Goal: Task Accomplishment & Management: Use online tool/utility

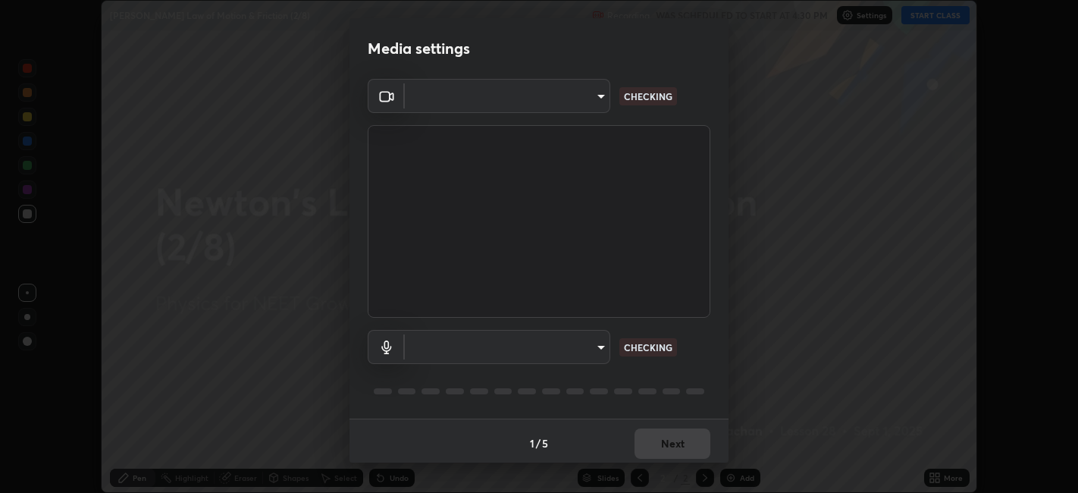
scroll to position [493, 1078]
type input "052f9b30e05f62bb2e590cb50044ac96a00de3eab8a32c7a625fc31ec407be61"
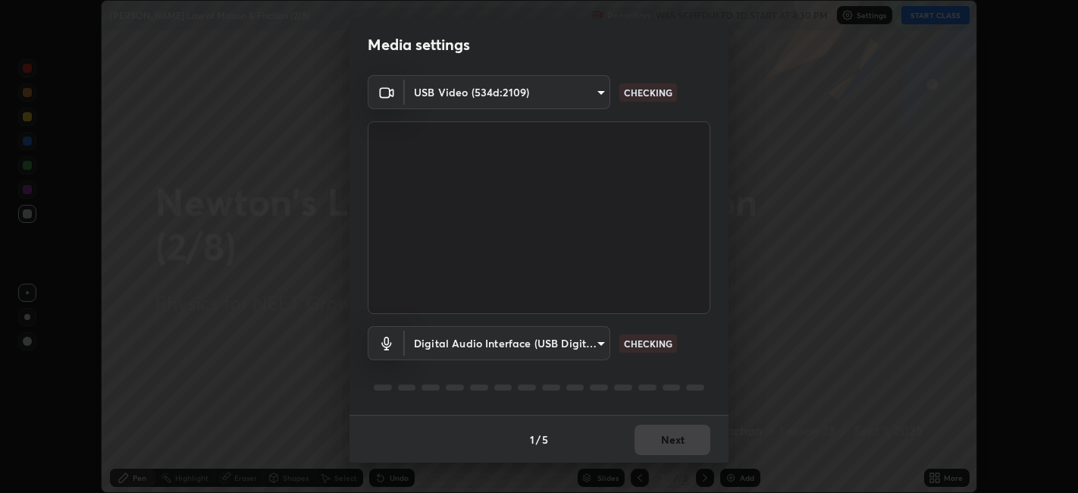
click at [580, 346] on body "Erase all [PERSON_NAME] Law of Motion & Friction (2/8) Recording WAS SCHEDULED …" at bounding box center [539, 246] width 1078 height 493
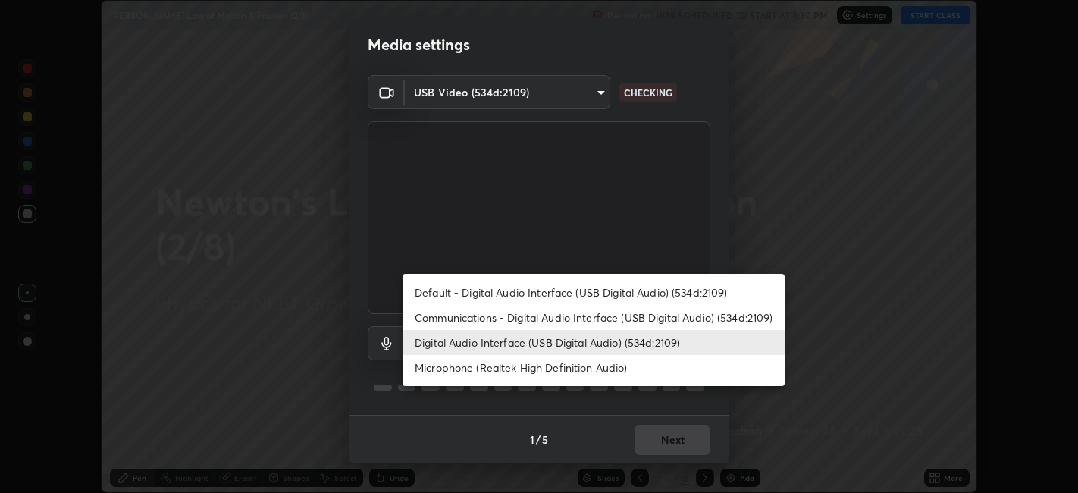
click at [574, 287] on li "Default - Digital Audio Interface (USB Digital Audio) (534d:2109)" at bounding box center [594, 292] width 382 height 25
type input "default"
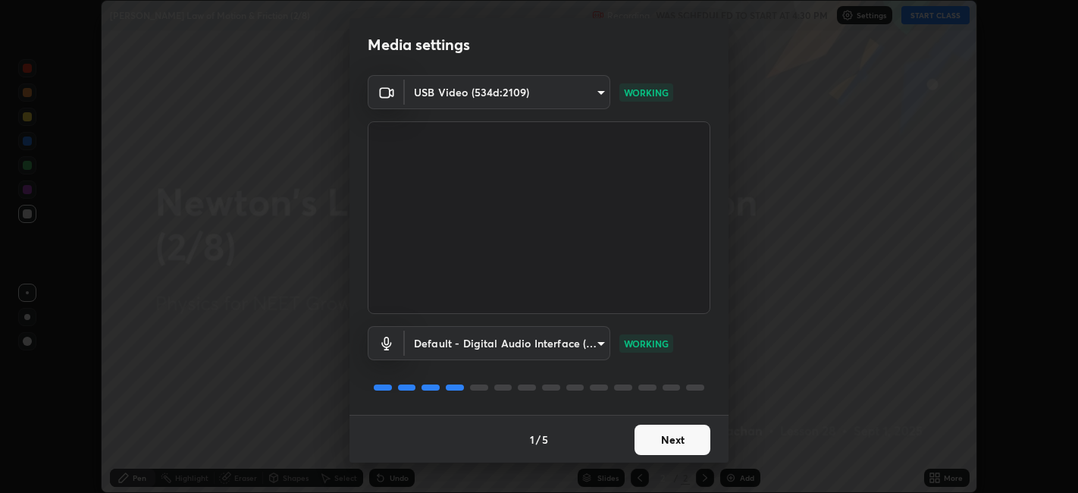
click at [674, 440] on button "Next" at bounding box center [673, 440] width 76 height 30
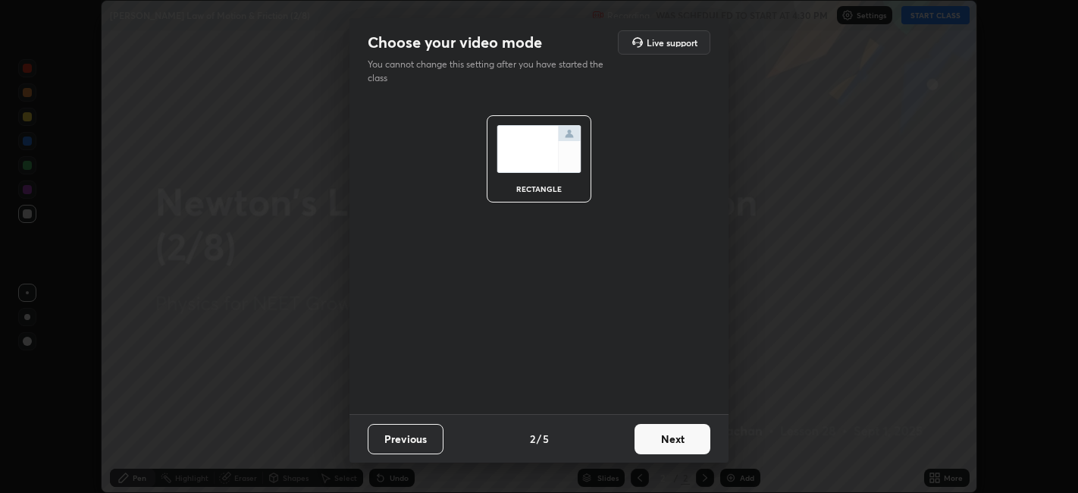
scroll to position [0, 0]
click at [674, 440] on button "Next" at bounding box center [673, 439] width 76 height 30
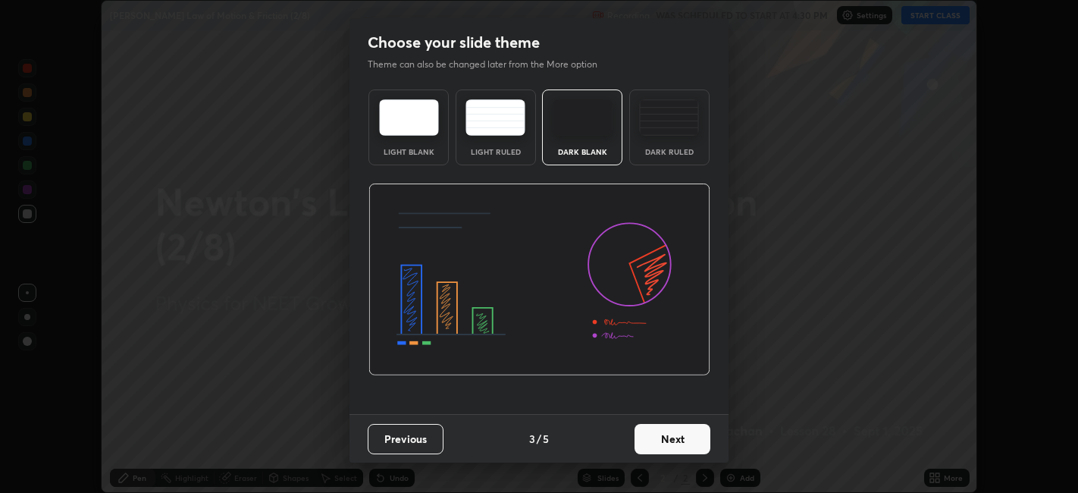
click at [671, 439] on button "Next" at bounding box center [673, 439] width 76 height 30
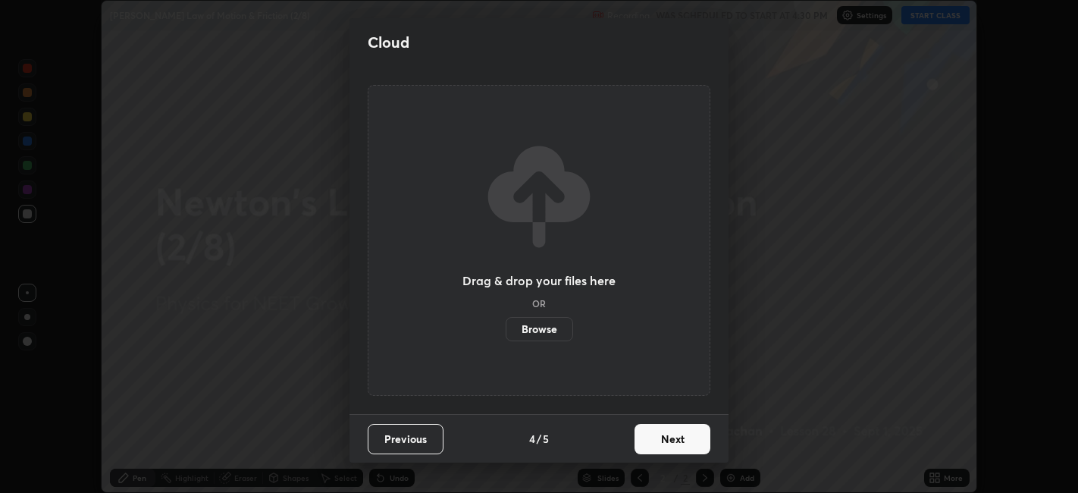
click at [671, 439] on button "Next" at bounding box center [673, 439] width 76 height 30
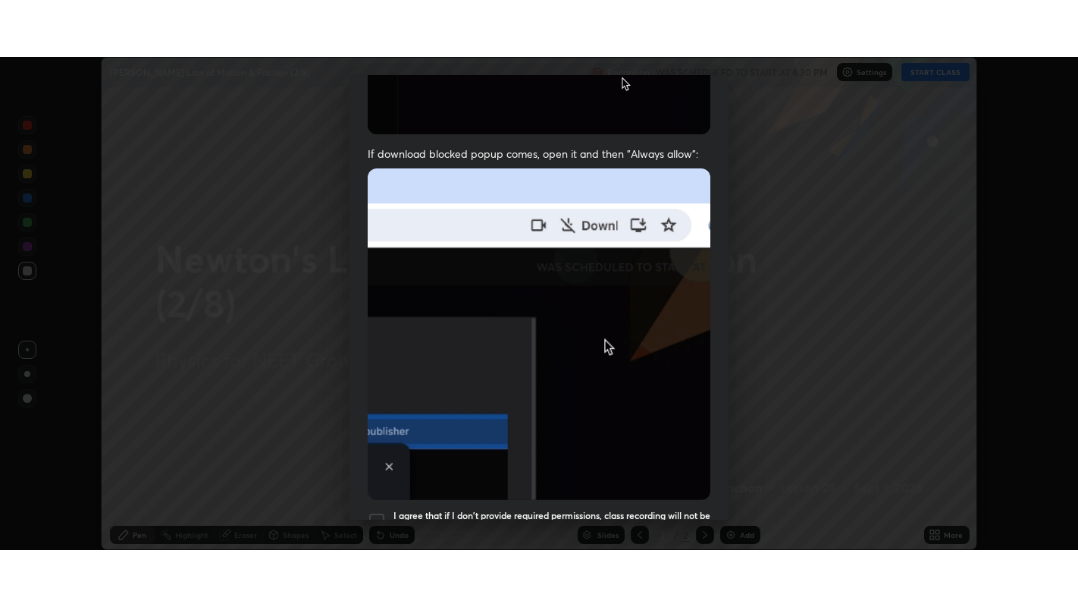
scroll to position [313, 0]
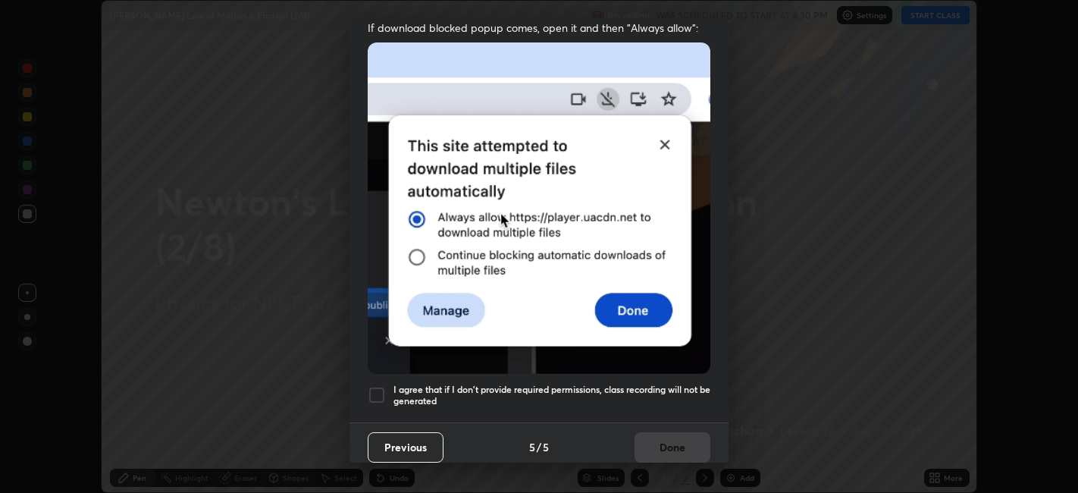
click at [665, 384] on h5 "I agree that if I don't provide required permissions, class recording will not …" at bounding box center [552, 396] width 317 height 24
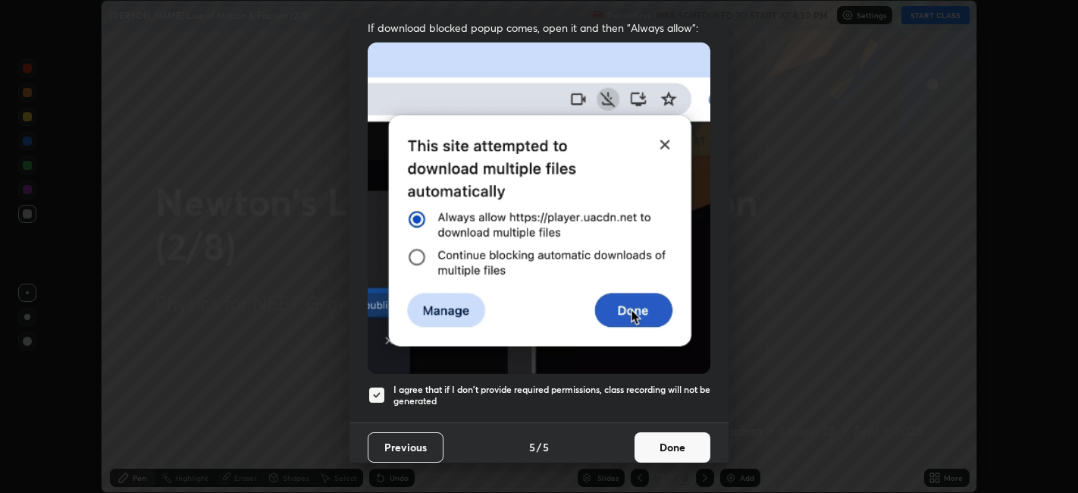
click at [669, 438] on button "Done" at bounding box center [673, 447] width 76 height 30
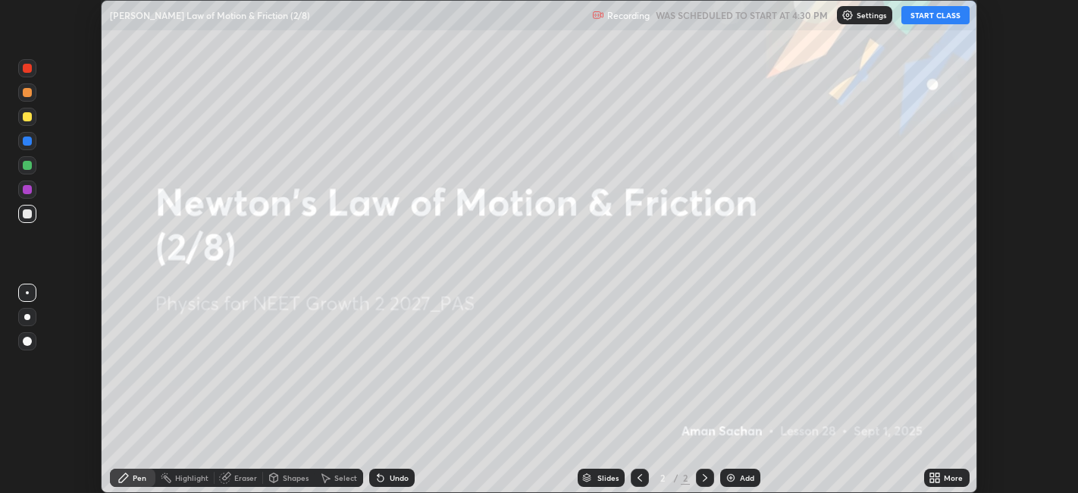
click at [957, 475] on div "More" at bounding box center [953, 478] width 19 height 8
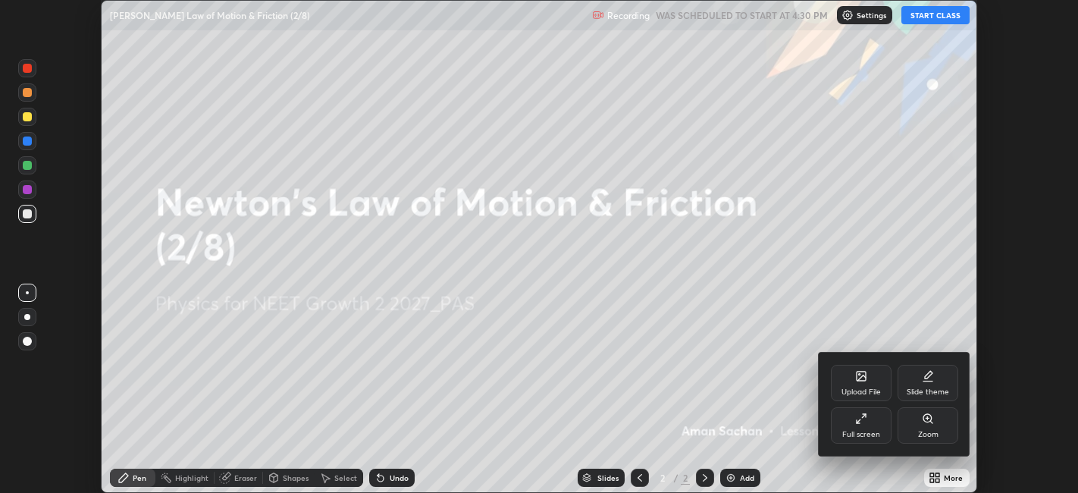
click at [860, 433] on div "Full screen" at bounding box center [862, 435] width 38 height 8
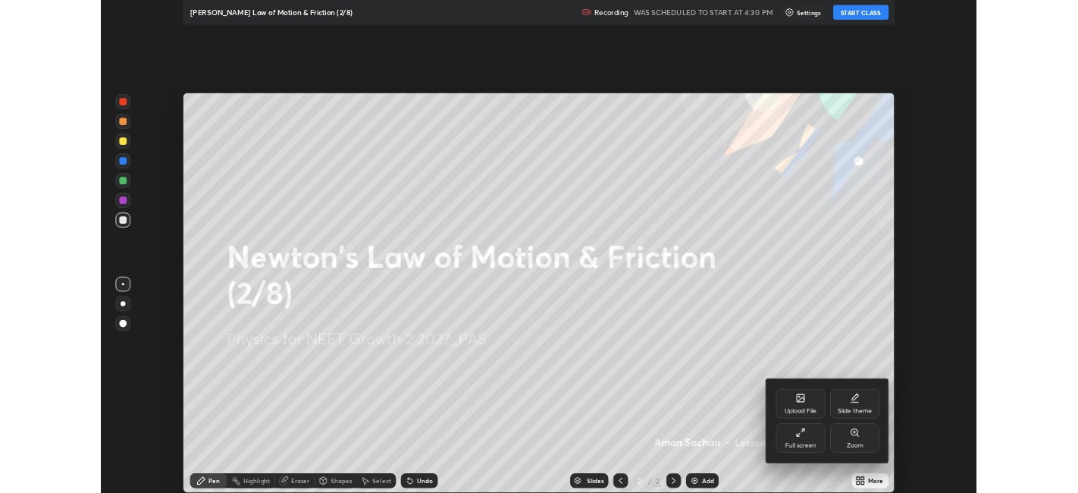
scroll to position [607, 1078]
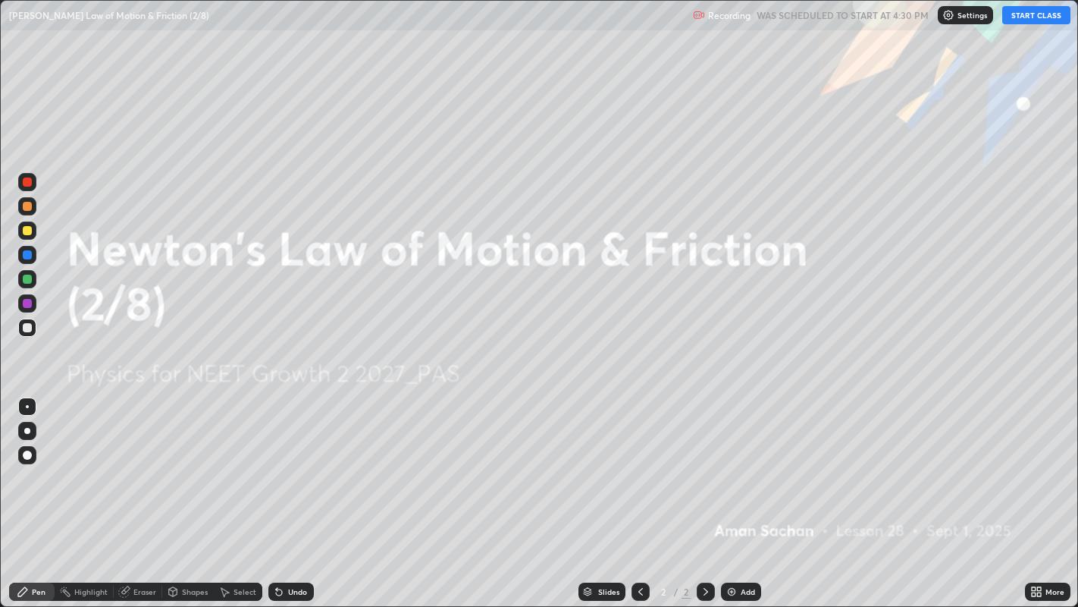
click at [1031, 12] on button "START CLASS" at bounding box center [1037, 15] width 68 height 18
click at [736, 492] on div "Add" at bounding box center [741, 591] width 40 height 18
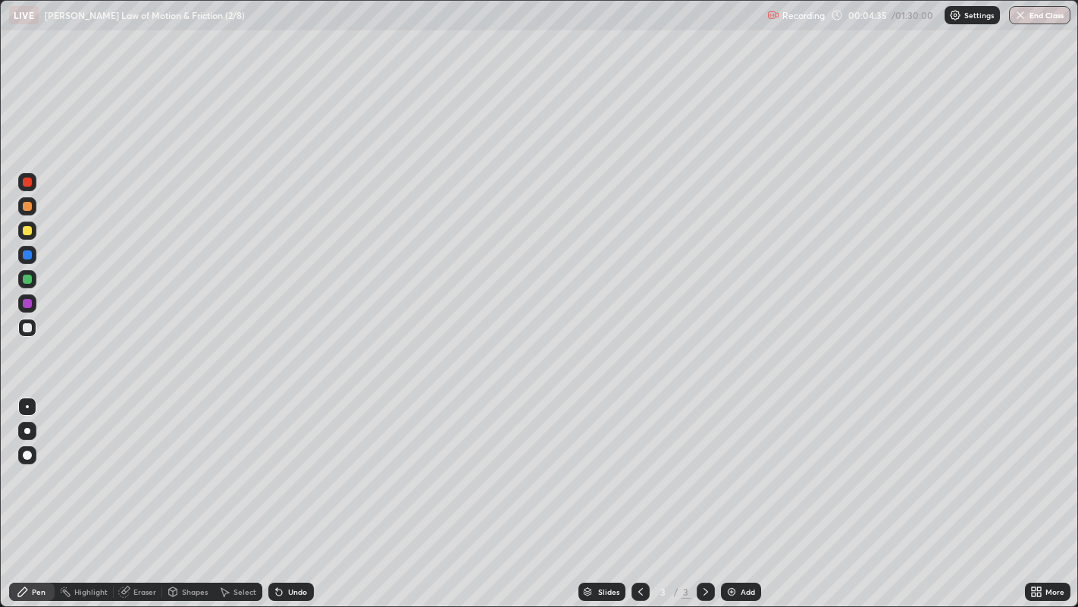
click at [26, 231] on div at bounding box center [27, 230] width 9 height 9
click at [27, 431] on div at bounding box center [27, 431] width 6 height 6
click at [29, 328] on div at bounding box center [27, 327] width 9 height 9
click at [30, 234] on div at bounding box center [27, 230] width 9 height 9
click at [29, 327] on div at bounding box center [27, 327] width 9 height 9
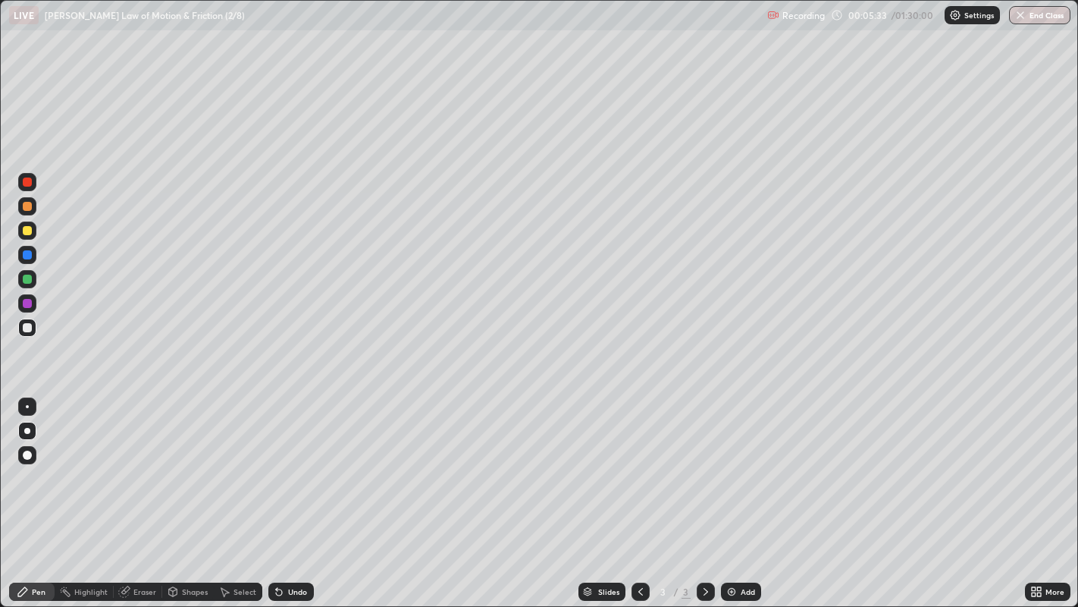
click at [127, 492] on icon at bounding box center [124, 591] width 12 height 12
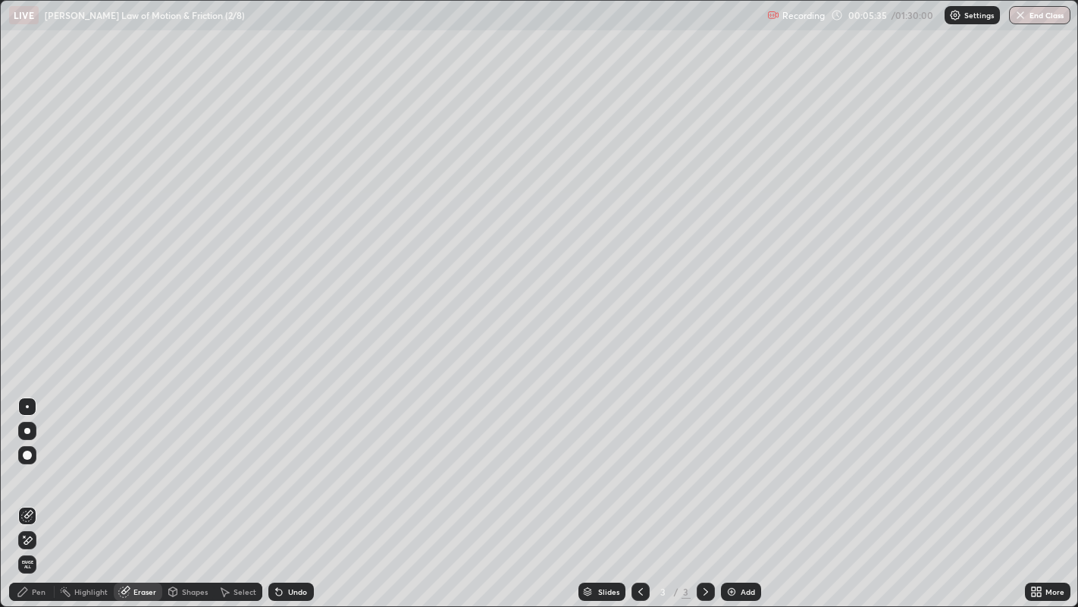
click at [32, 492] on div "Pen" at bounding box center [39, 592] width 14 height 8
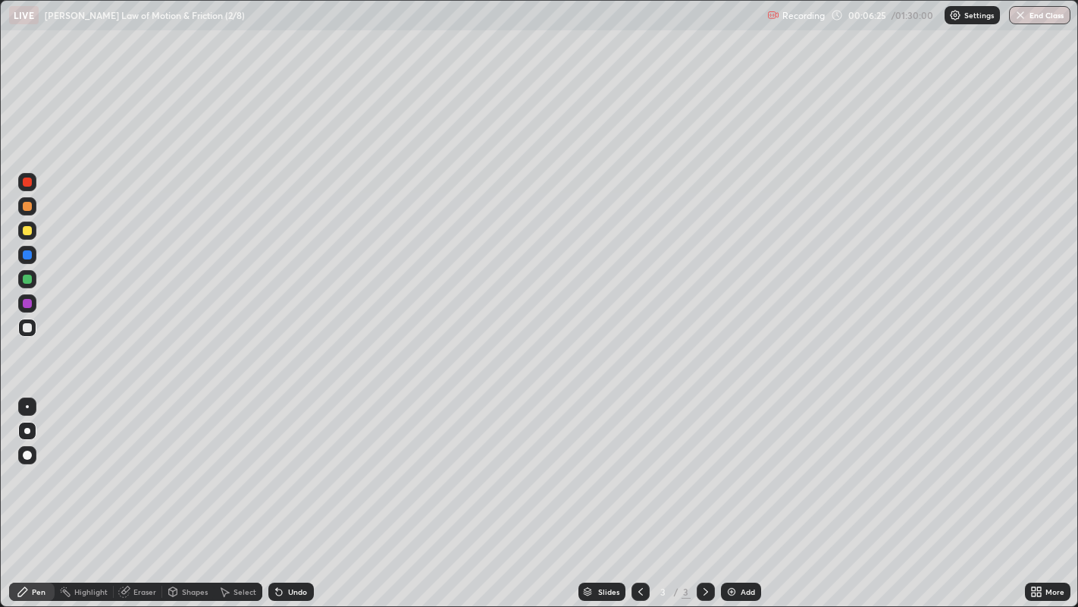
click at [27, 231] on div at bounding box center [27, 230] width 9 height 9
click at [29, 324] on div at bounding box center [27, 327] width 9 height 9
click at [28, 279] on div at bounding box center [27, 279] width 9 height 9
click at [26, 303] on div at bounding box center [27, 303] width 9 height 9
click at [741, 492] on div "Add" at bounding box center [748, 592] width 14 height 8
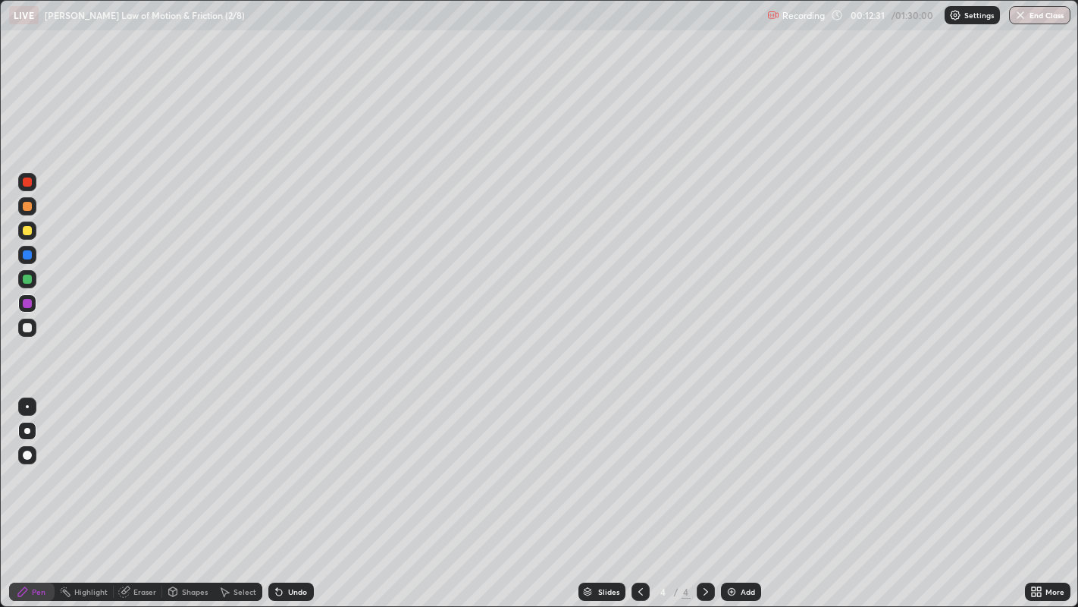
click at [27, 231] on div at bounding box center [27, 230] width 9 height 9
click at [27, 327] on div at bounding box center [27, 327] width 9 height 9
click at [283, 492] on icon at bounding box center [279, 591] width 12 height 12
click at [129, 492] on div "Eraser" at bounding box center [138, 591] width 49 height 18
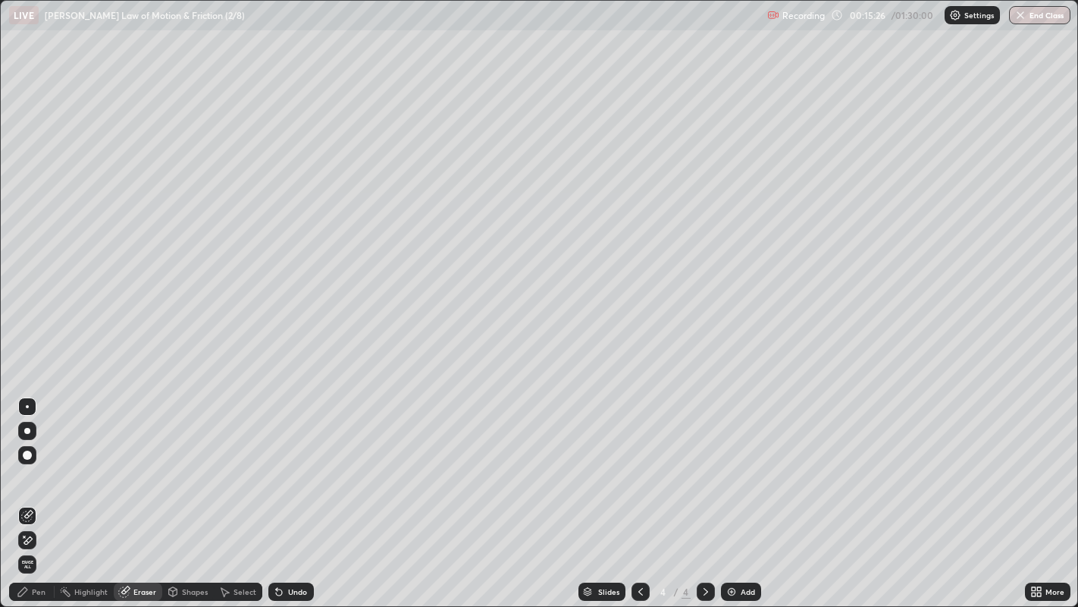
click at [24, 492] on icon at bounding box center [25, 536] width 2 height 2
click at [31, 492] on div "Pen" at bounding box center [32, 591] width 46 height 18
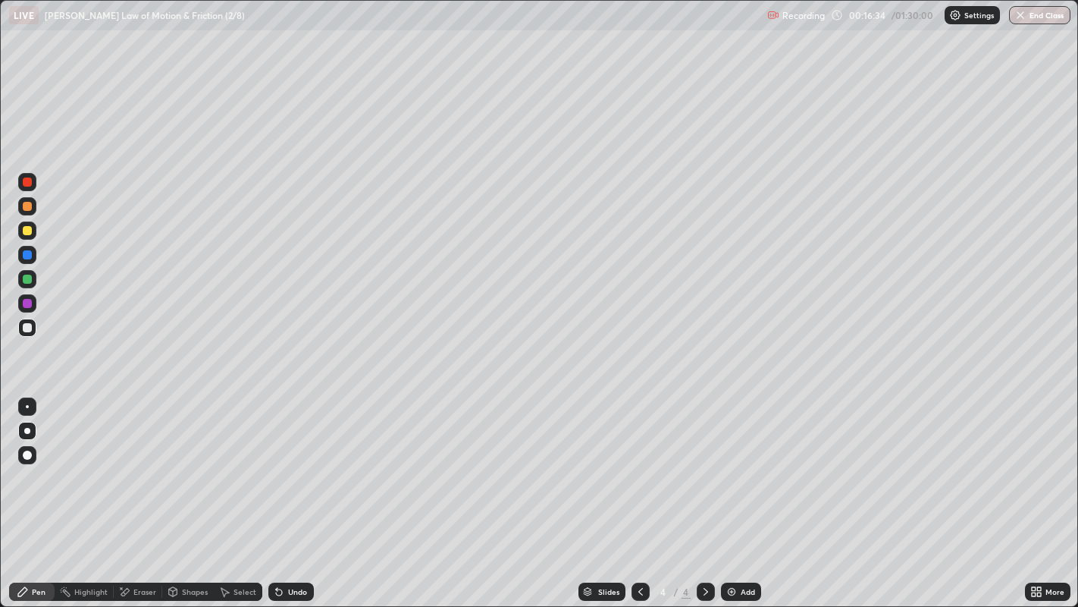
click at [136, 492] on div "Eraser" at bounding box center [138, 591] width 49 height 18
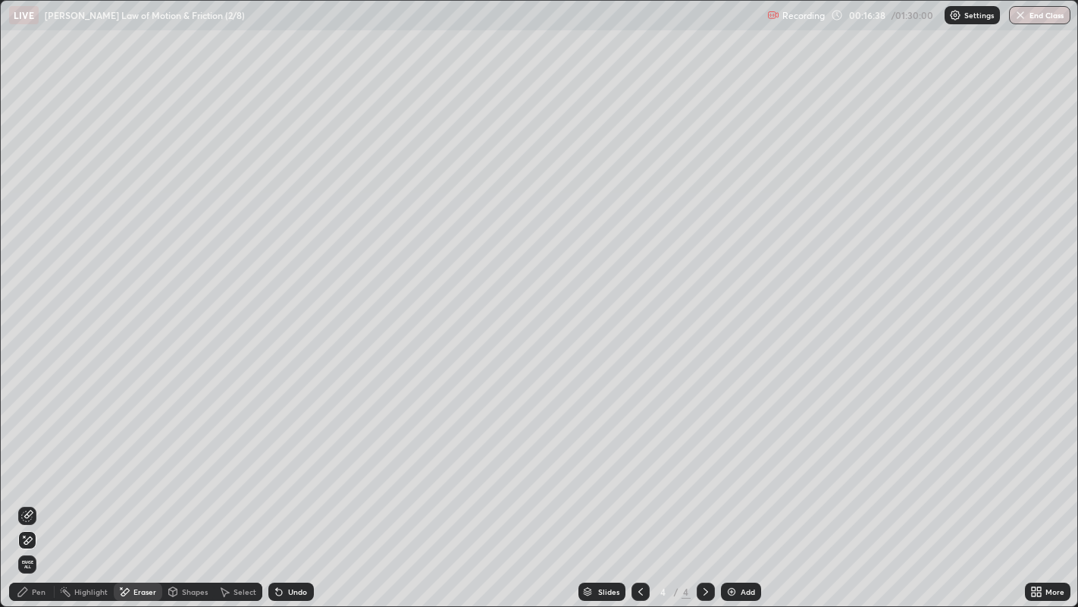
click at [43, 492] on div "Pen" at bounding box center [32, 591] width 46 height 18
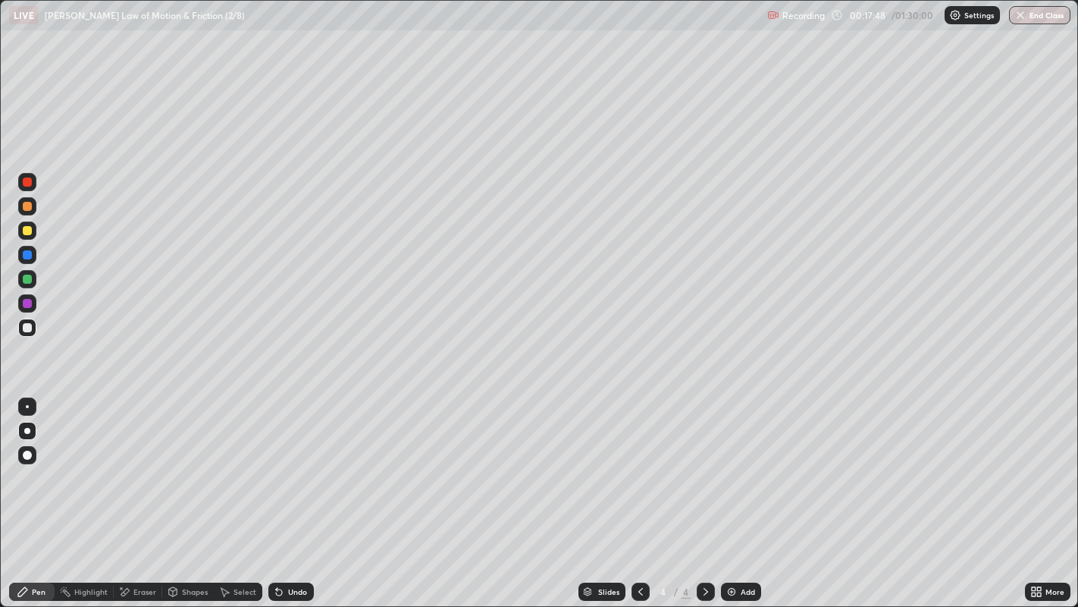
click at [735, 492] on img at bounding box center [732, 591] width 12 height 12
click at [27, 230] on div at bounding box center [27, 230] width 9 height 9
click at [31, 328] on div at bounding box center [27, 327] width 9 height 9
click at [30, 254] on div at bounding box center [27, 254] width 9 height 9
click at [27, 329] on div at bounding box center [27, 327] width 9 height 9
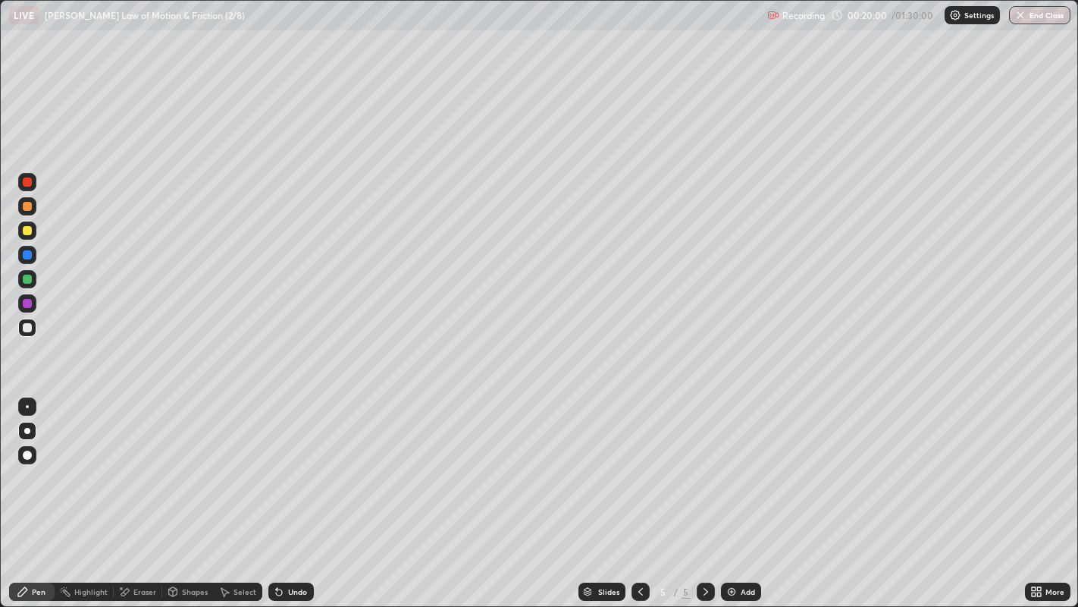
click at [33, 239] on div at bounding box center [27, 230] width 18 height 24
click at [26, 327] on div at bounding box center [27, 327] width 9 height 9
click at [27, 229] on div at bounding box center [27, 230] width 9 height 9
click at [142, 492] on div "Eraser" at bounding box center [144, 592] width 23 height 8
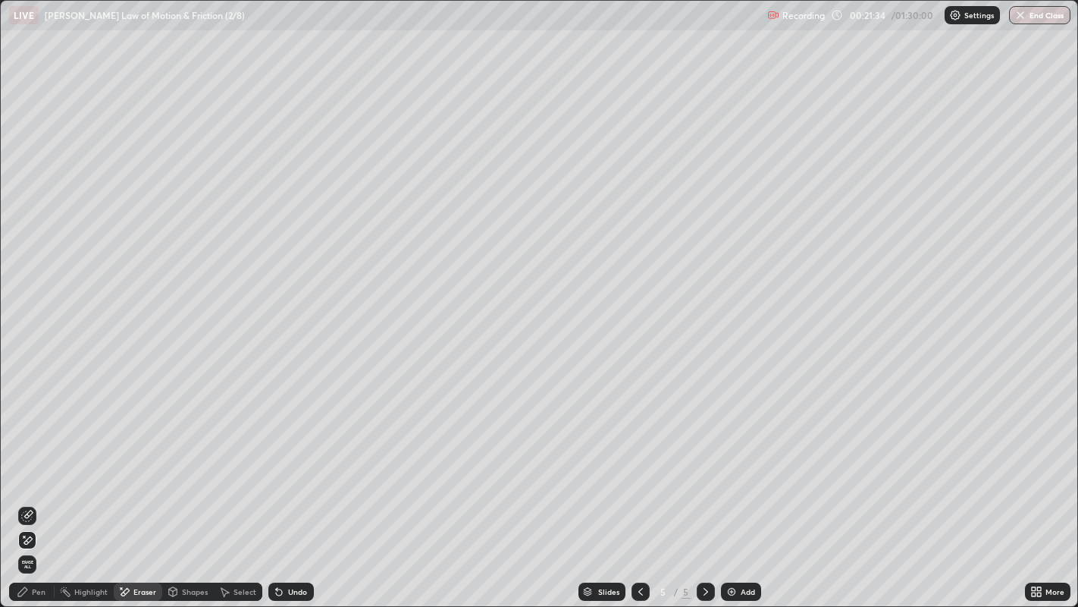
click at [29, 492] on icon at bounding box center [27, 516] width 12 height 12
click at [34, 492] on div "Pen" at bounding box center [32, 591] width 46 height 18
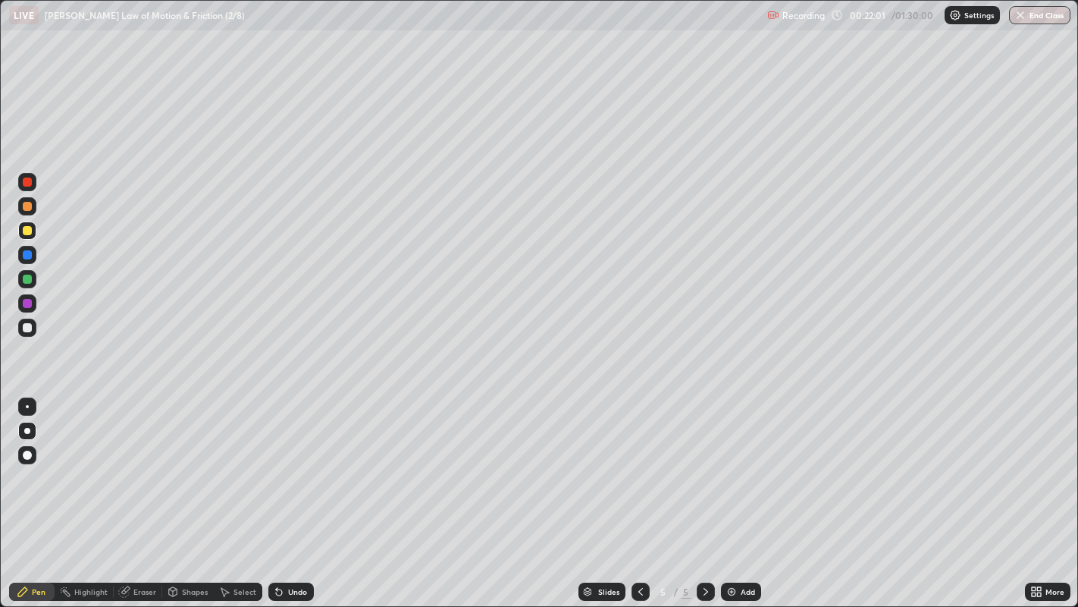
click at [130, 492] on div "Eraser" at bounding box center [138, 591] width 49 height 18
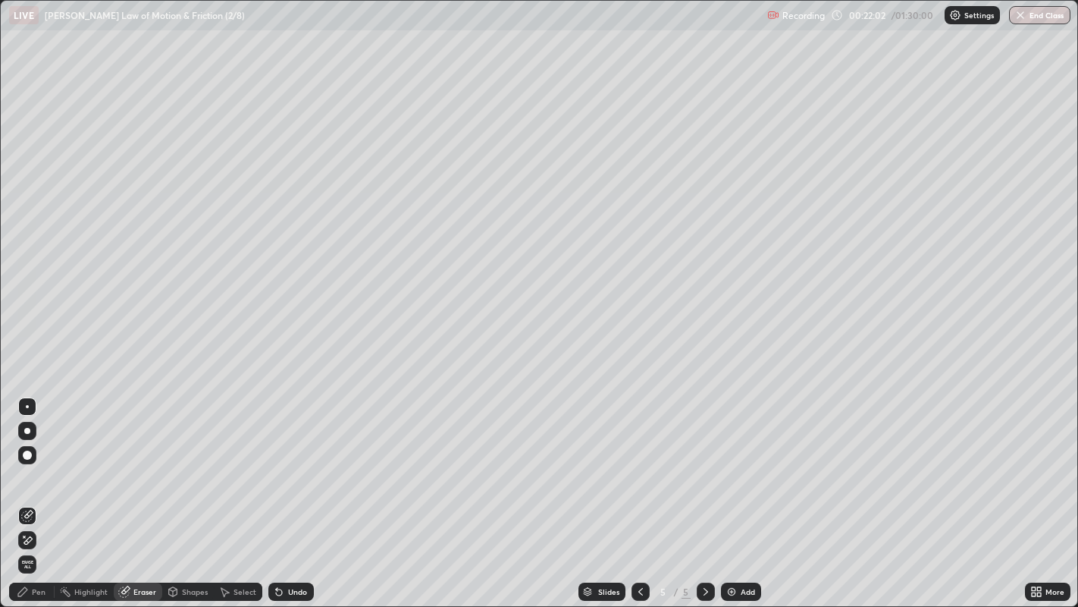
click at [24, 492] on icon at bounding box center [25, 536] width 2 height 2
click at [38, 492] on div "Pen" at bounding box center [39, 592] width 14 height 8
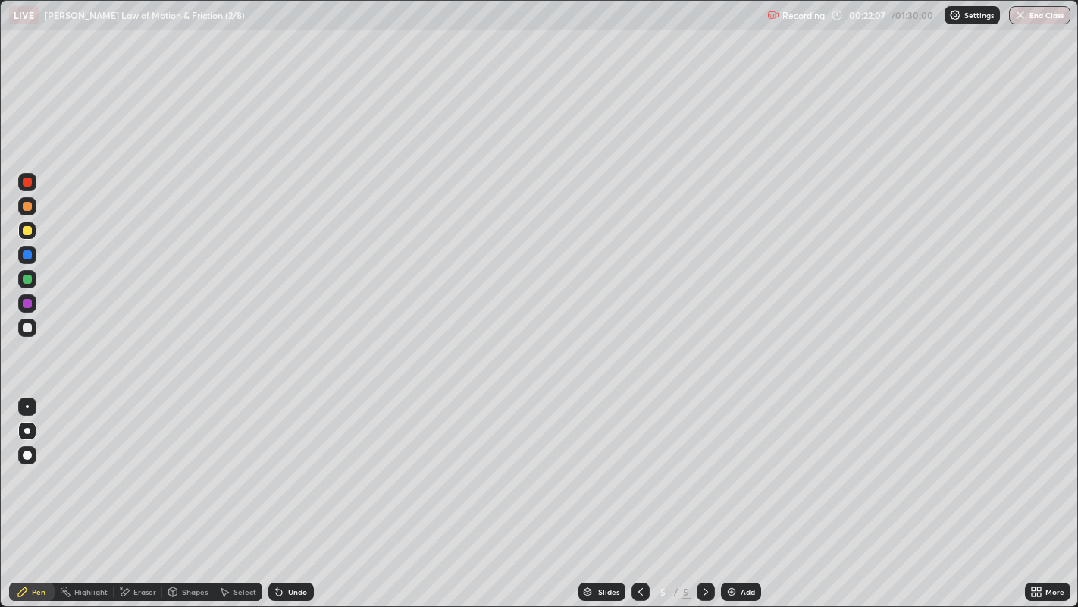
click at [30, 324] on div at bounding box center [27, 327] width 9 height 9
click at [33, 231] on div at bounding box center [27, 230] width 18 height 18
click at [751, 492] on div "Add" at bounding box center [748, 592] width 14 height 8
click at [31, 231] on div at bounding box center [27, 230] width 9 height 9
click at [29, 328] on div at bounding box center [27, 327] width 9 height 9
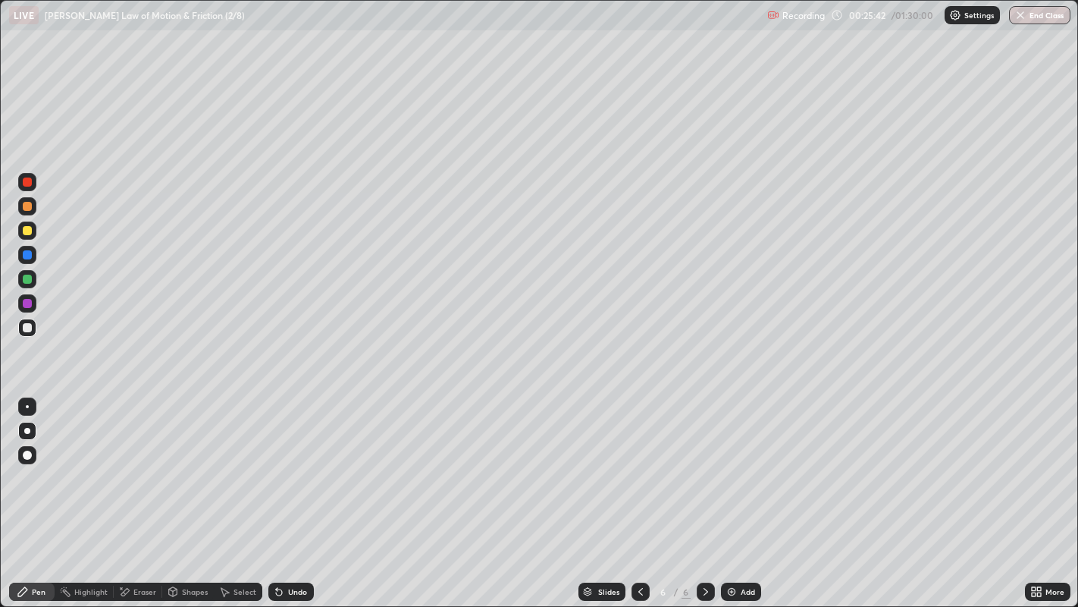
click at [30, 278] on div at bounding box center [27, 279] width 9 height 9
click at [25, 327] on div at bounding box center [27, 327] width 9 height 9
click at [31, 276] on div at bounding box center [27, 279] width 9 height 9
click at [730, 492] on img at bounding box center [732, 591] width 12 height 12
click at [25, 233] on div at bounding box center [27, 230] width 9 height 9
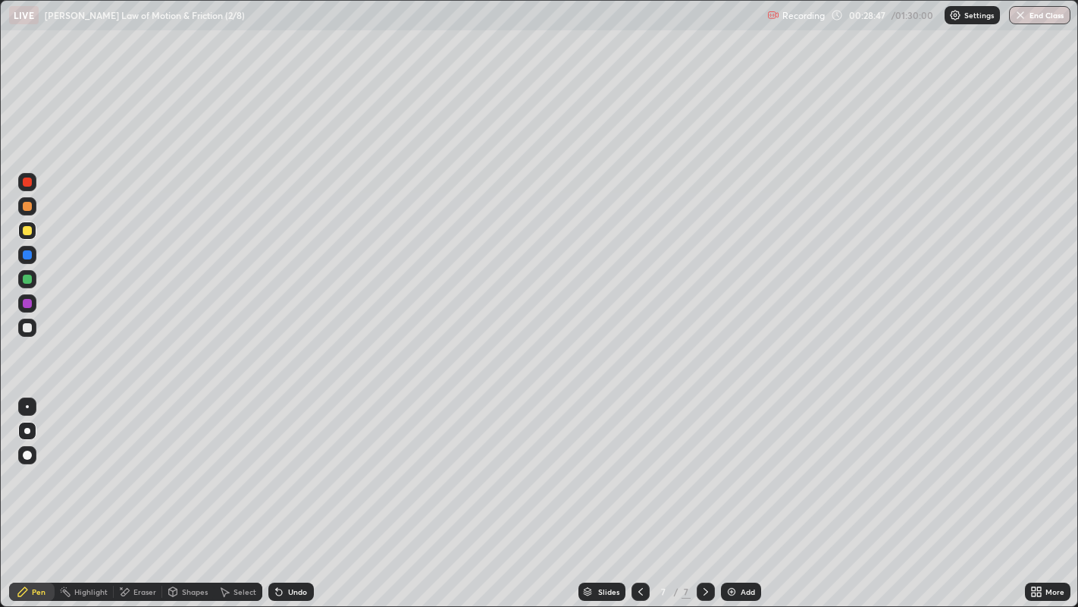
click at [27, 329] on div at bounding box center [27, 327] width 9 height 9
click at [30, 278] on div at bounding box center [27, 279] width 9 height 9
click at [26, 328] on div at bounding box center [27, 327] width 9 height 9
click at [26, 302] on div at bounding box center [27, 303] width 9 height 9
click at [23, 278] on div at bounding box center [27, 279] width 9 height 9
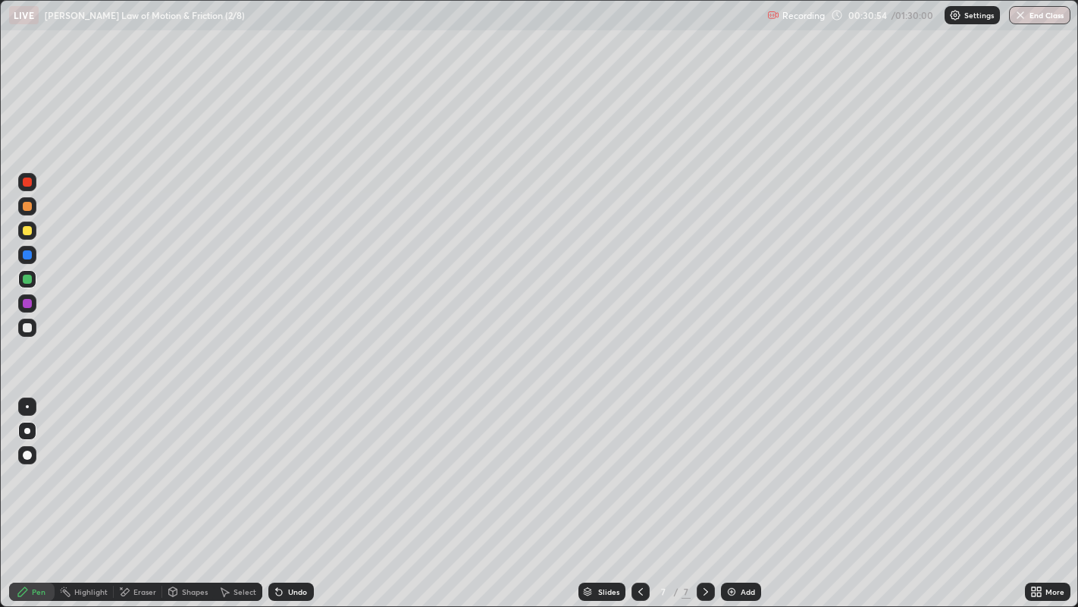
click at [23, 258] on div at bounding box center [27, 254] width 9 height 9
click at [129, 492] on div "Eraser" at bounding box center [138, 591] width 49 height 18
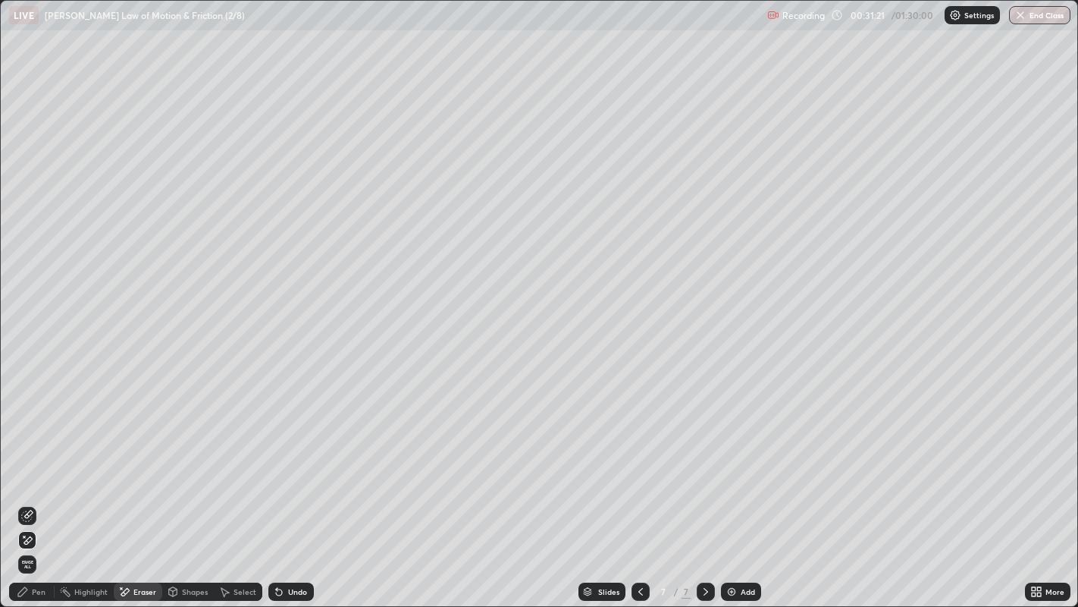
click at [41, 492] on div "Pen" at bounding box center [39, 592] width 14 height 8
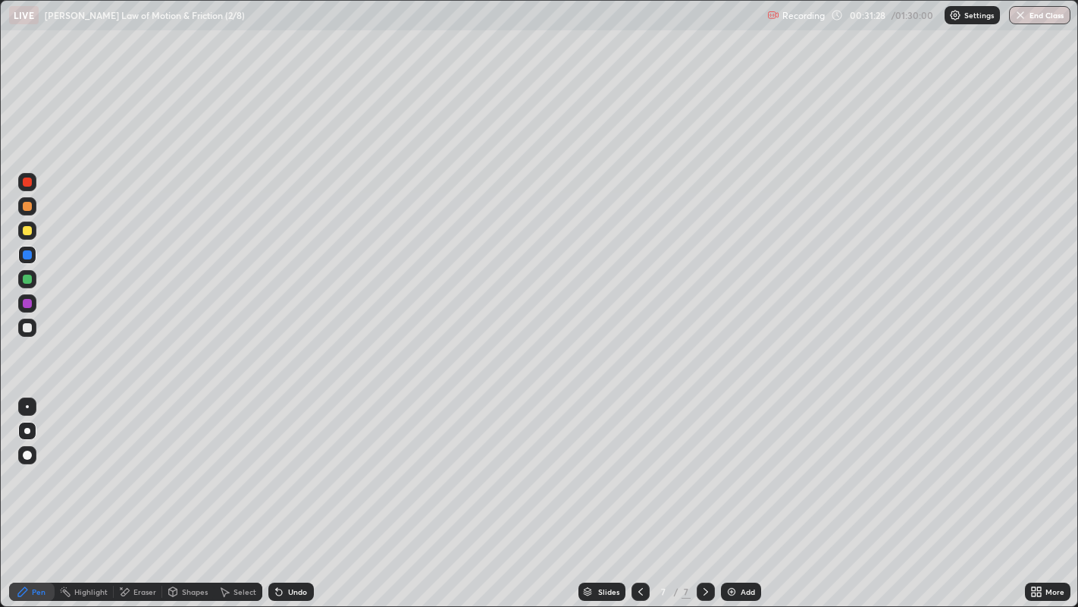
click at [291, 492] on div "Undo" at bounding box center [291, 591] width 46 height 18
click at [30, 325] on div at bounding box center [27, 327] width 9 height 9
click at [138, 492] on div "Eraser" at bounding box center [144, 592] width 23 height 8
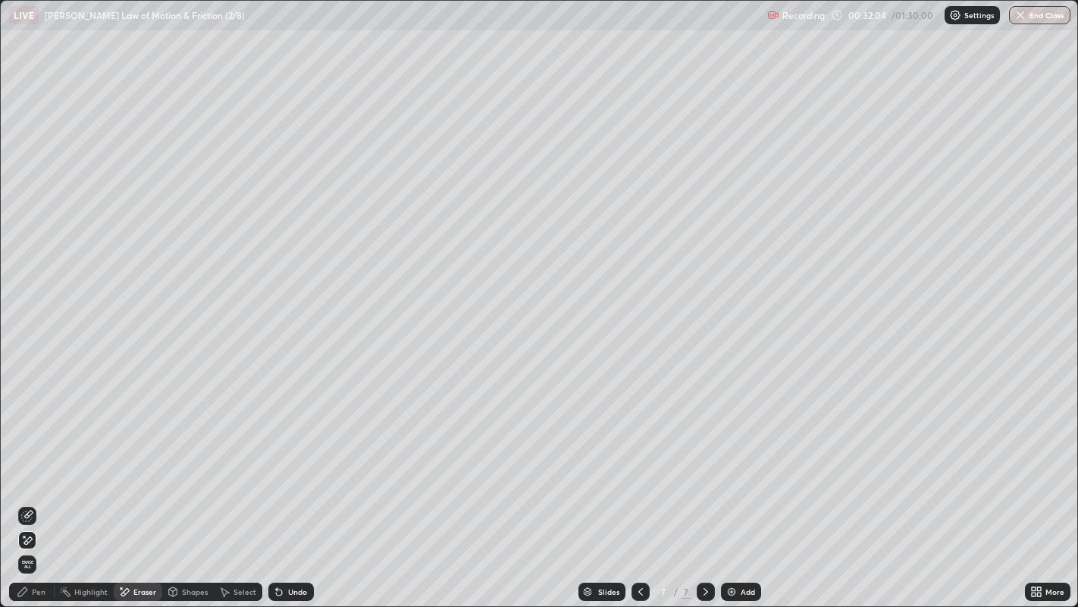
click at [44, 492] on div "Pen" at bounding box center [32, 591] width 46 height 18
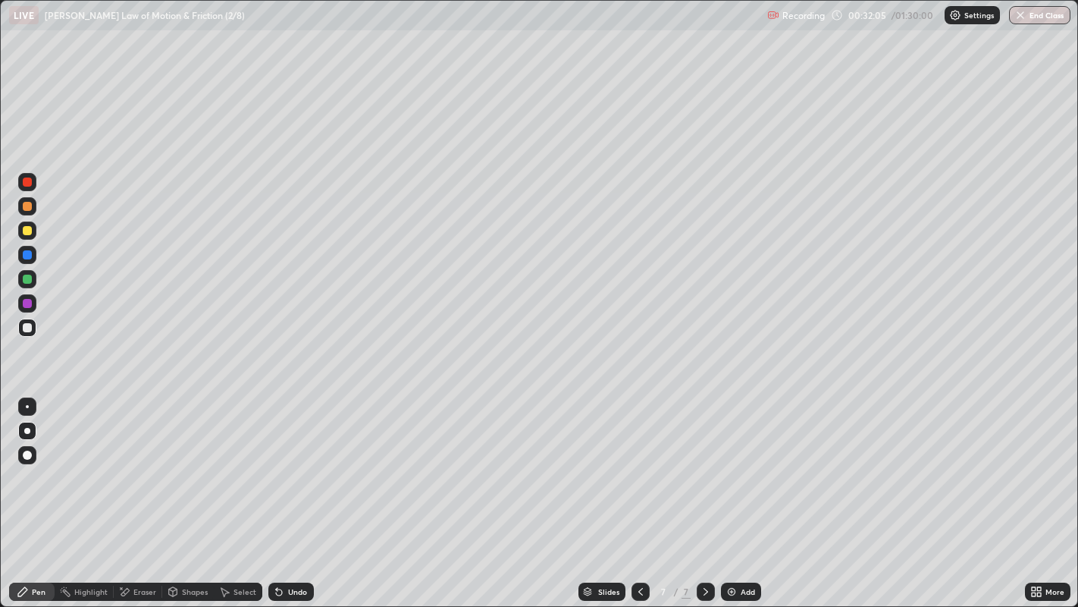
click at [30, 303] on div at bounding box center [27, 303] width 9 height 9
click at [27, 326] on div at bounding box center [27, 327] width 9 height 9
click at [1052, 492] on div "More" at bounding box center [1048, 591] width 46 height 18
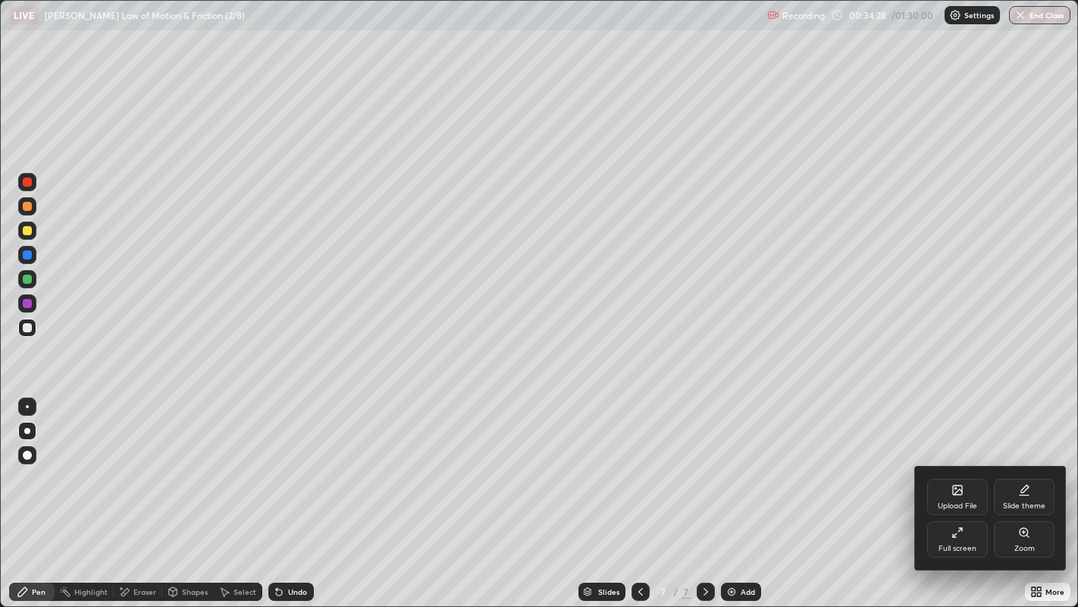
click at [968, 492] on div "Full screen" at bounding box center [958, 539] width 61 height 36
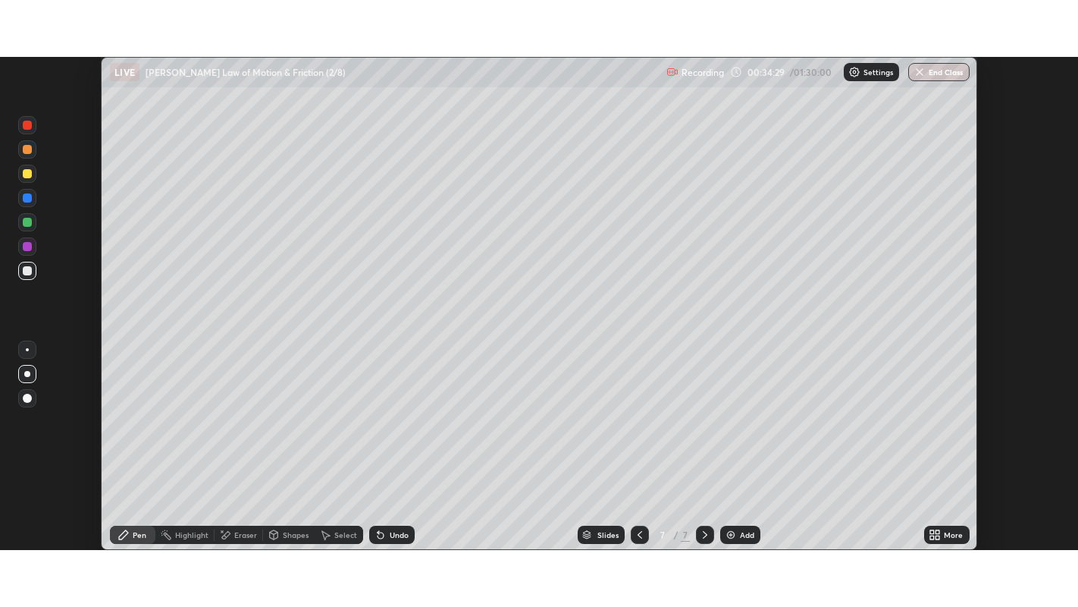
scroll to position [75347, 74760]
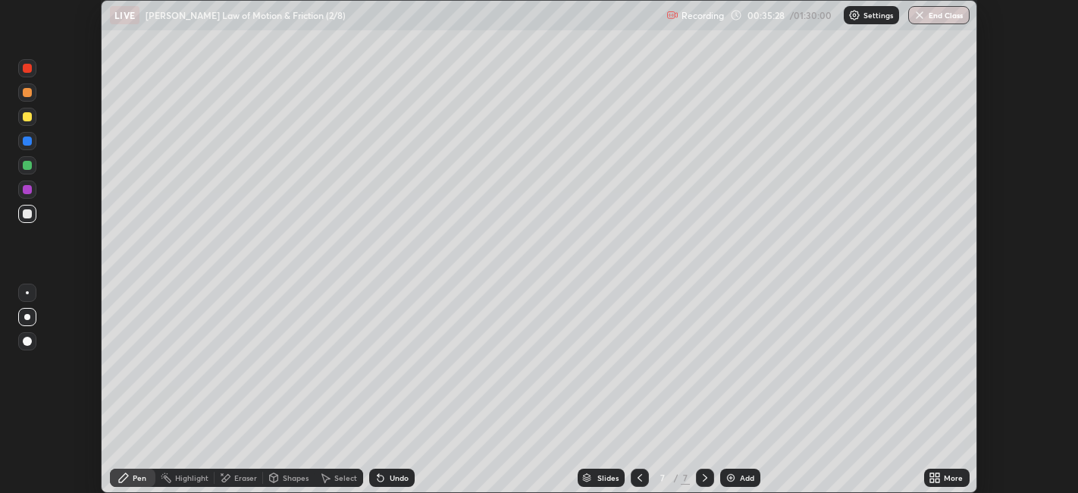
click at [938, 480] on icon at bounding box center [939, 481] width 4 height 4
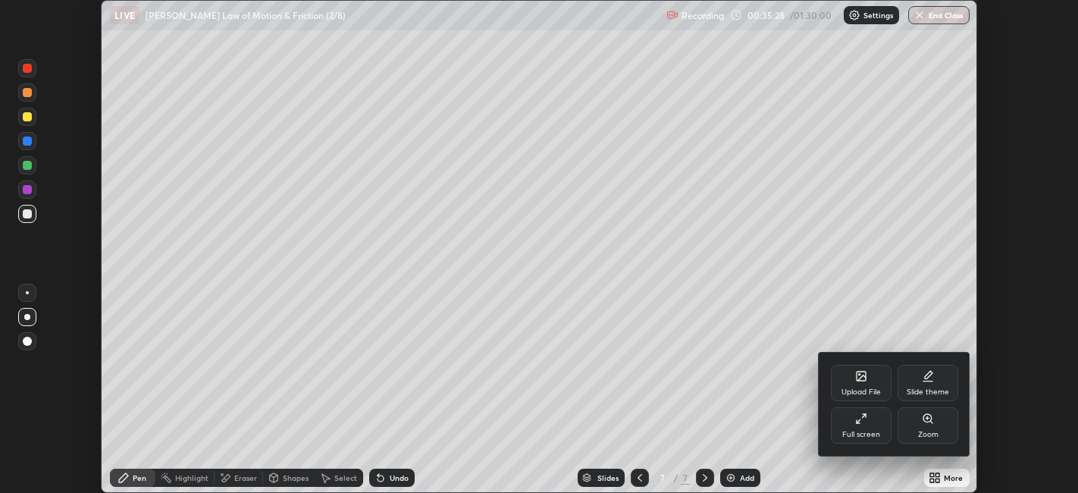
click at [856, 425] on div "Full screen" at bounding box center [861, 425] width 61 height 36
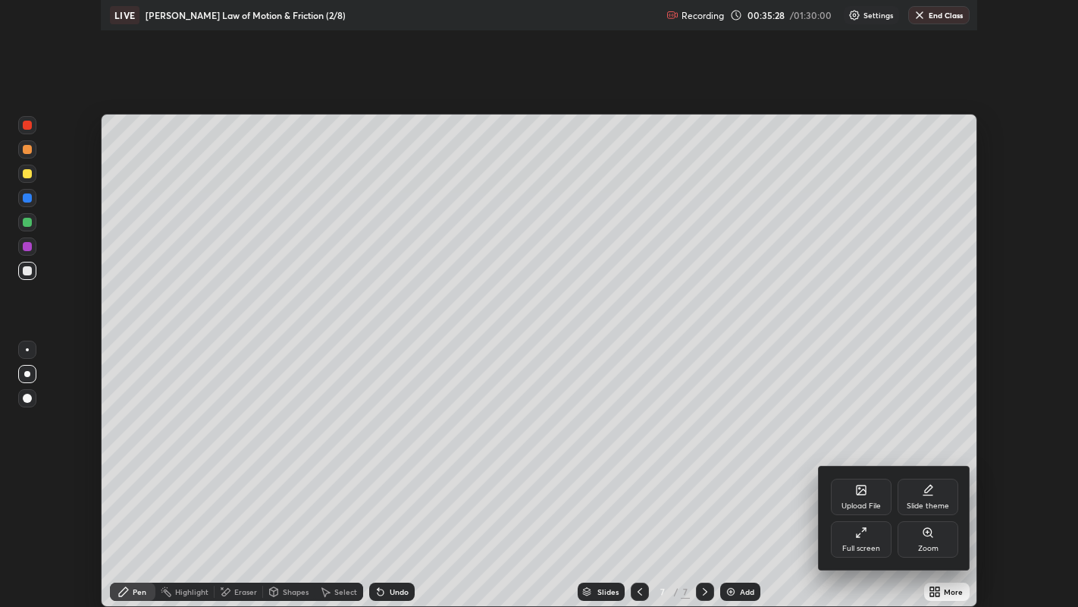
scroll to position [607, 1078]
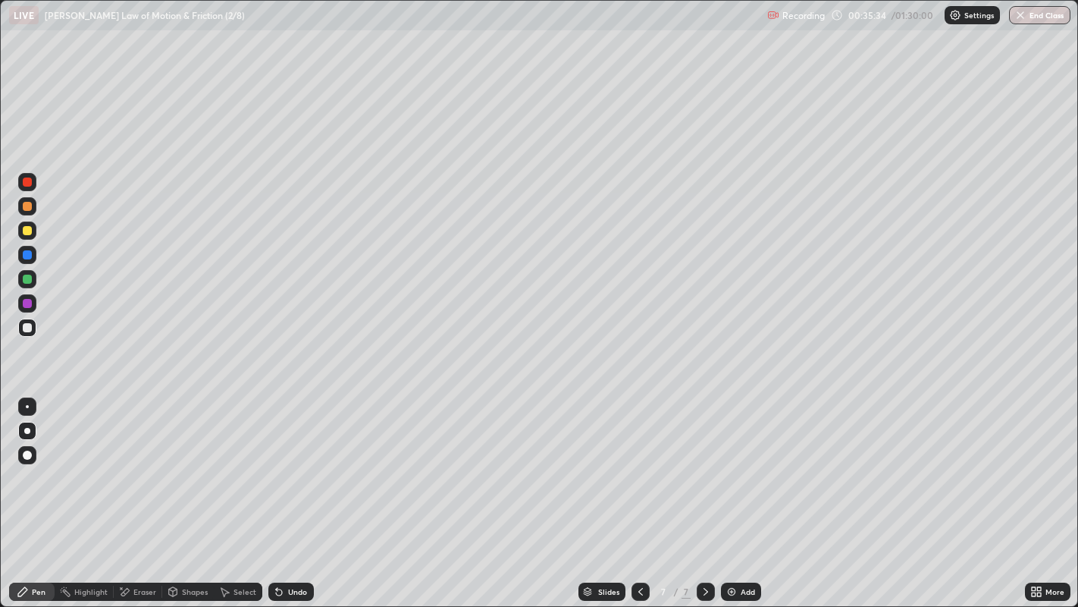
click at [741, 492] on div "Add" at bounding box center [748, 592] width 14 height 8
click at [729, 492] on img at bounding box center [732, 591] width 12 height 12
click at [30, 231] on div at bounding box center [27, 230] width 9 height 9
click at [184, 492] on div "Shapes" at bounding box center [195, 592] width 26 height 8
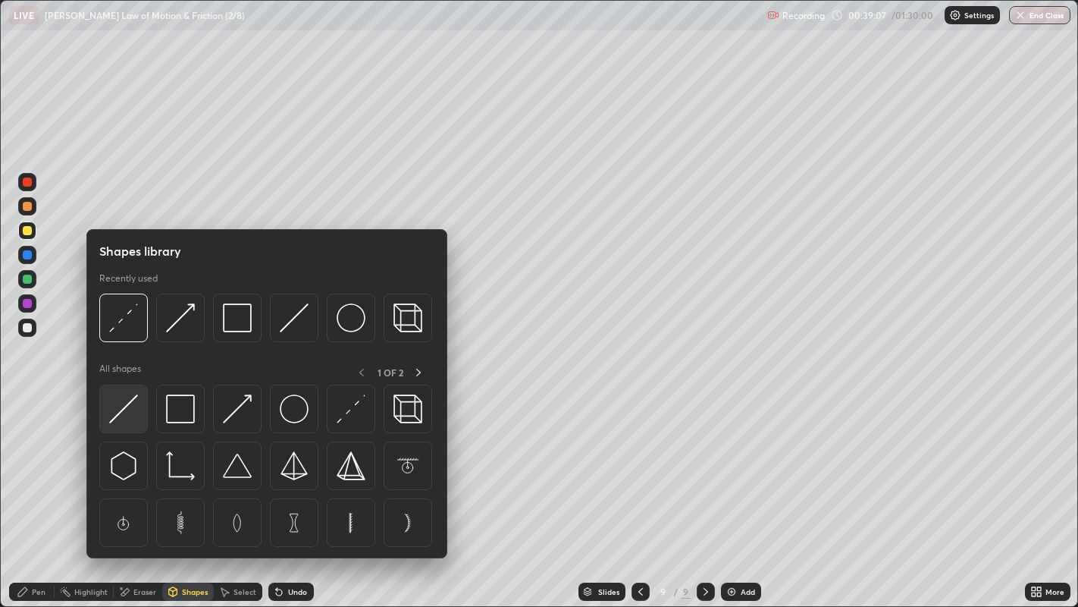
click at [130, 413] on img at bounding box center [123, 408] width 29 height 29
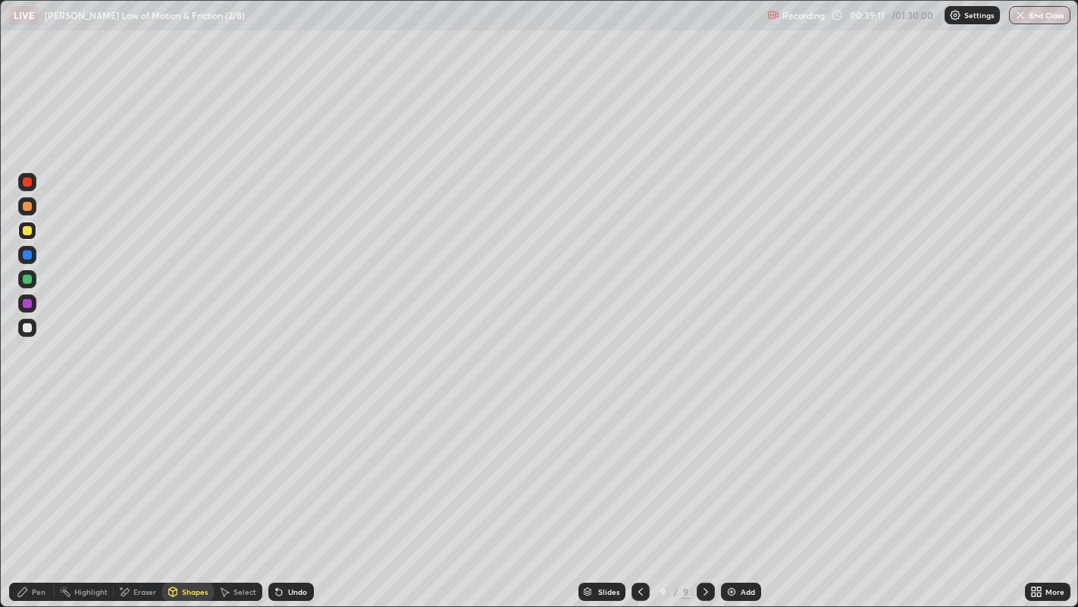
click at [38, 492] on div "Pen" at bounding box center [39, 592] width 14 height 8
click at [288, 492] on div "Undo" at bounding box center [297, 592] width 19 height 8
click at [290, 492] on div "Undo" at bounding box center [297, 592] width 19 height 8
click at [289, 492] on div "Undo" at bounding box center [297, 592] width 19 height 8
click at [290, 492] on div "Undo" at bounding box center [297, 592] width 19 height 8
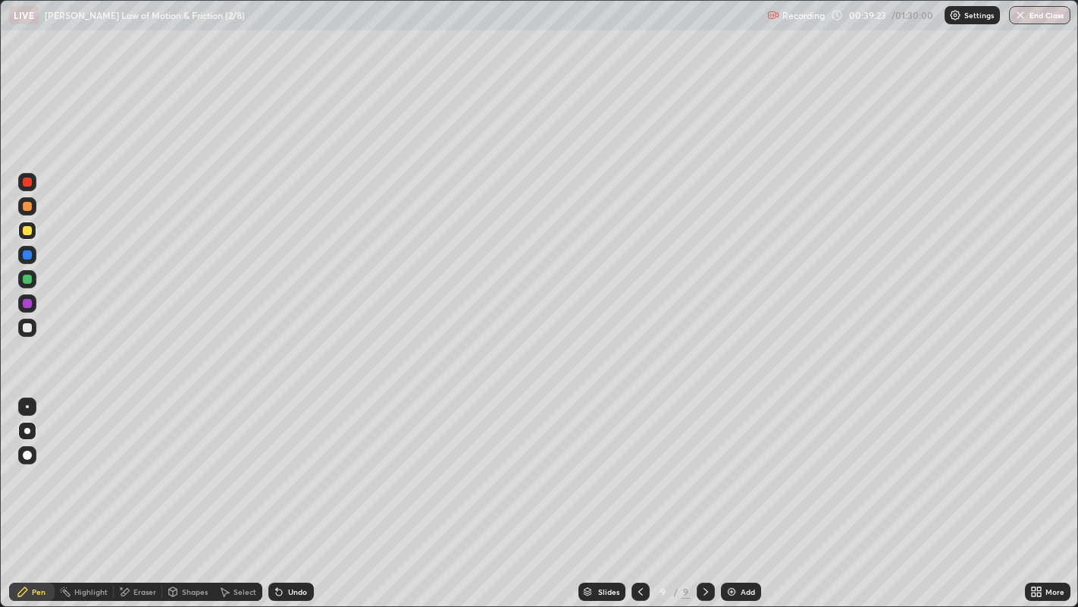
click at [288, 492] on div "Undo" at bounding box center [297, 592] width 19 height 8
click at [286, 492] on div "Undo" at bounding box center [291, 591] width 46 height 18
click at [28, 327] on div at bounding box center [27, 327] width 9 height 9
click at [191, 492] on div "Shapes" at bounding box center [188, 591] width 52 height 18
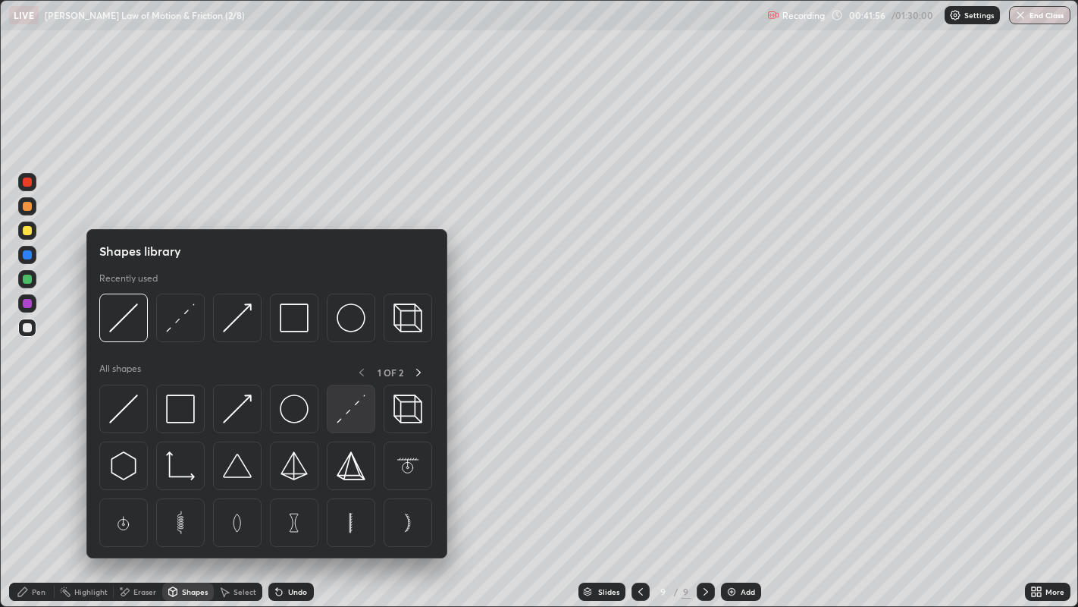
click at [350, 409] on img at bounding box center [351, 408] width 29 height 29
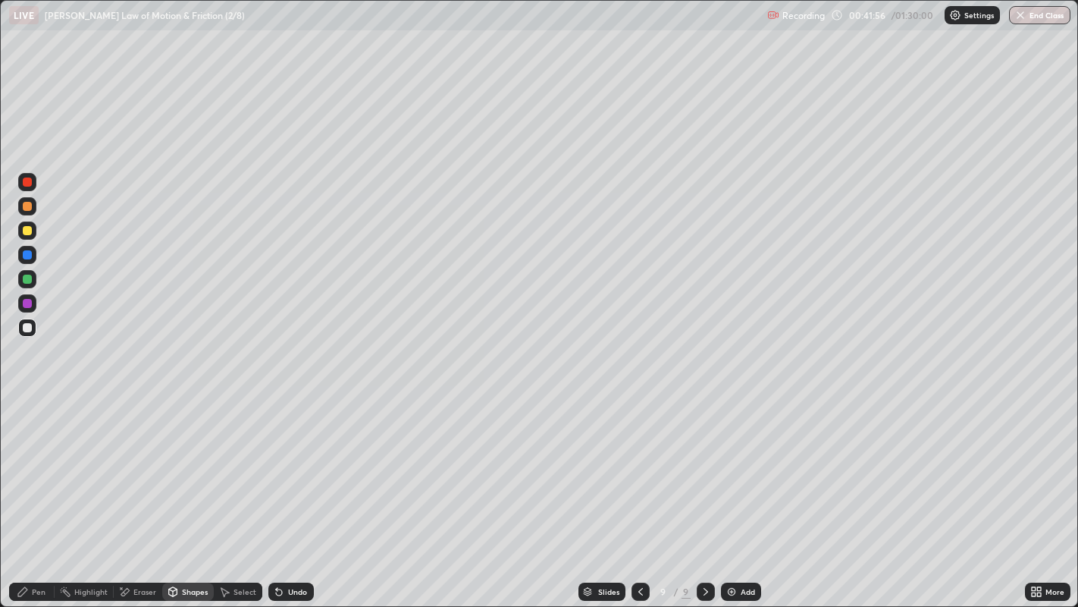
click at [19, 286] on div at bounding box center [27, 279] width 18 height 24
click at [35, 492] on div "Pen" at bounding box center [39, 592] width 14 height 8
click at [27, 326] on div at bounding box center [27, 327] width 9 height 9
click at [293, 492] on div "Undo" at bounding box center [291, 591] width 46 height 18
click at [137, 492] on div "Eraser" at bounding box center [138, 591] width 49 height 18
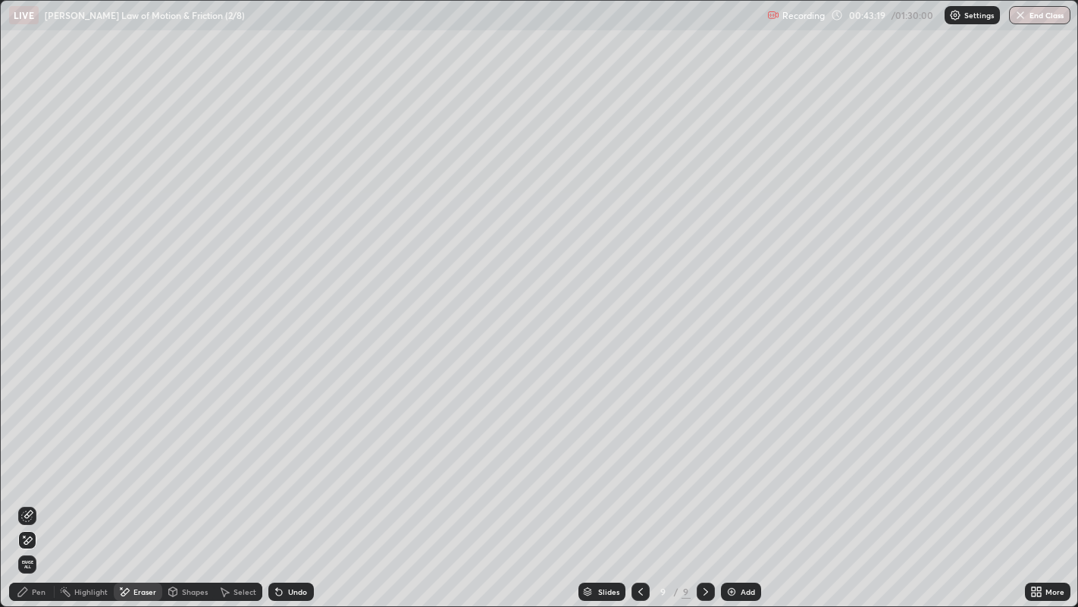
click at [34, 492] on div "Pen" at bounding box center [39, 592] width 14 height 8
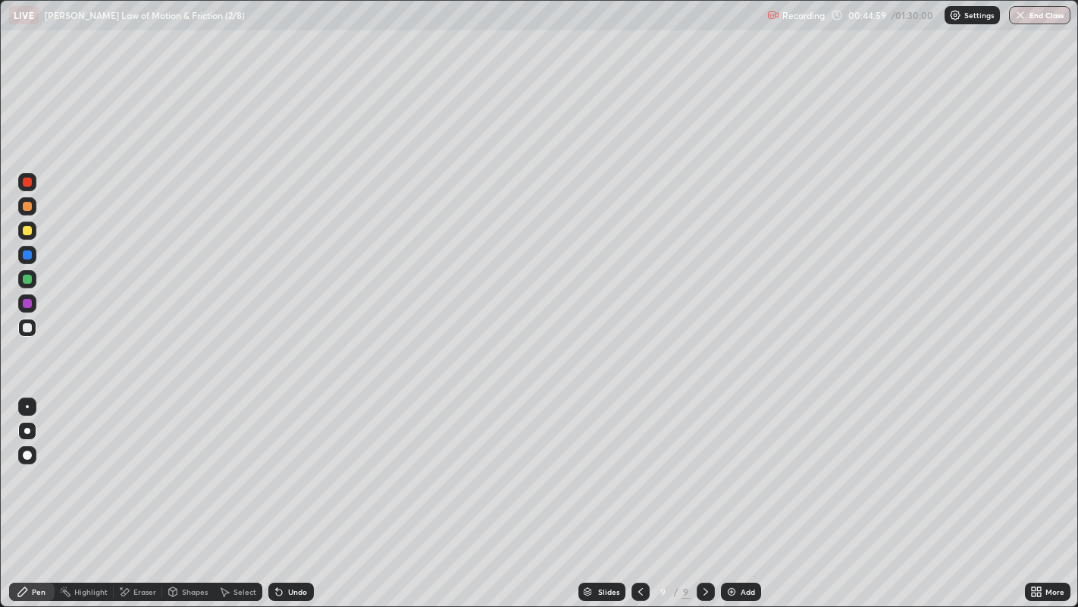
click at [134, 492] on div "Eraser" at bounding box center [144, 592] width 23 height 8
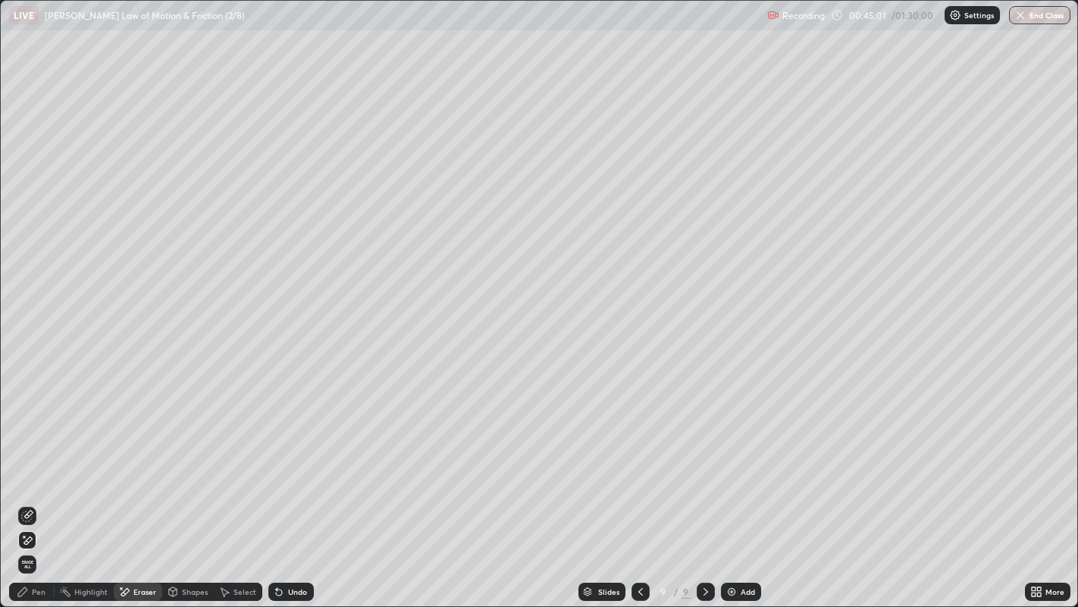
click at [39, 492] on div "Pen" at bounding box center [39, 592] width 14 height 8
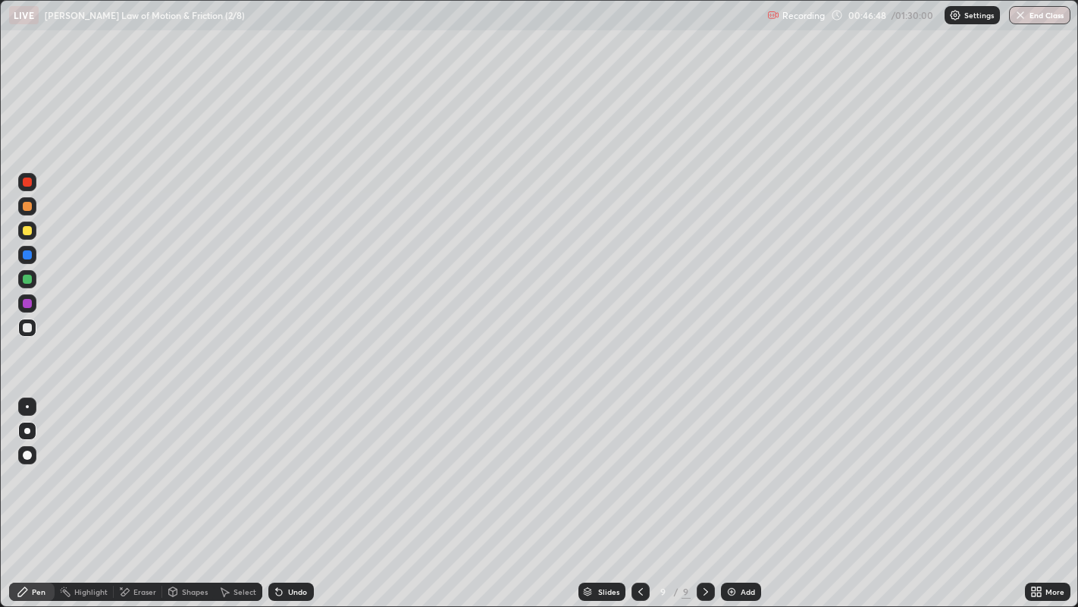
click at [35, 233] on div at bounding box center [27, 230] width 18 height 18
click at [736, 492] on div "Add" at bounding box center [741, 591] width 40 height 18
click at [25, 331] on div at bounding box center [27, 327] width 9 height 9
click at [23, 230] on div at bounding box center [27, 230] width 9 height 9
click at [26, 330] on div at bounding box center [27, 327] width 9 height 9
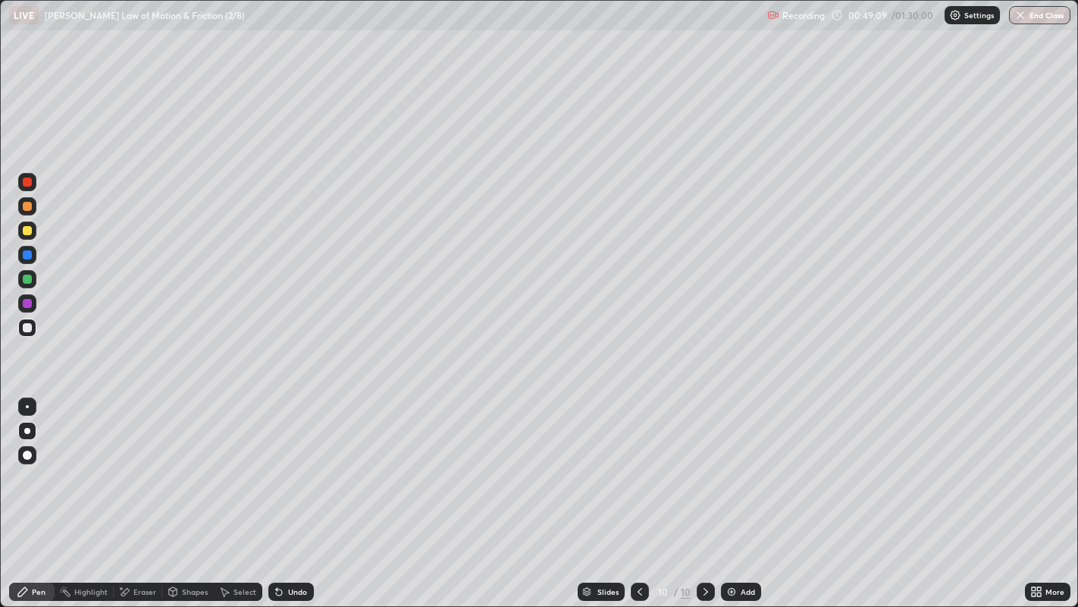
click at [291, 492] on div "Undo" at bounding box center [297, 592] width 19 height 8
click at [293, 492] on div "Undo" at bounding box center [297, 592] width 19 height 8
click at [293, 492] on div "Undo" at bounding box center [291, 591] width 46 height 18
click at [28, 281] on div at bounding box center [27, 279] width 9 height 9
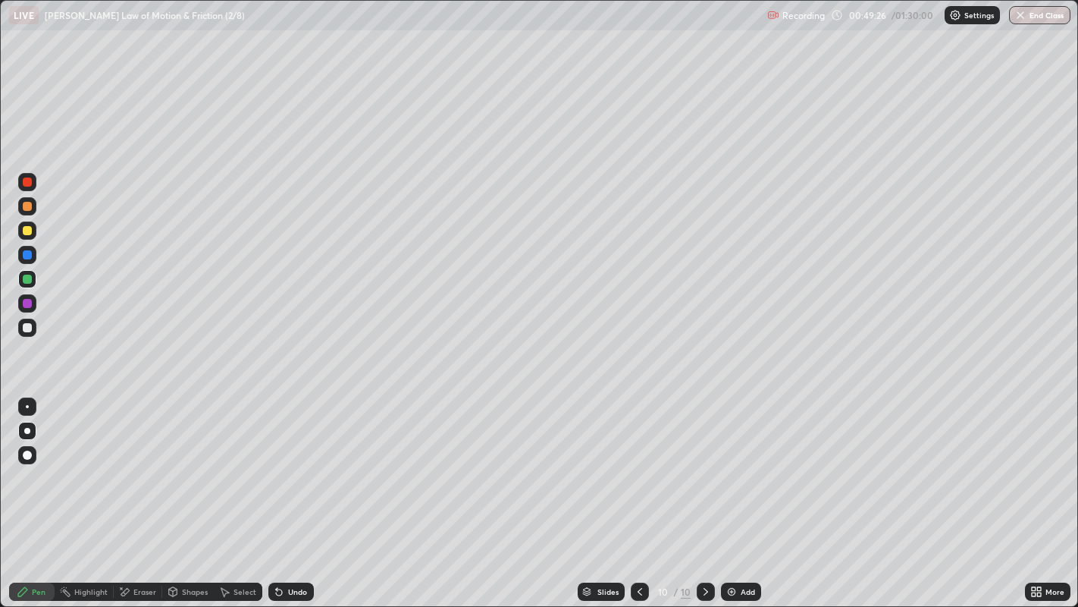
click at [36, 331] on div at bounding box center [27, 328] width 18 height 18
click at [284, 492] on div "Undo" at bounding box center [291, 591] width 46 height 18
click at [285, 492] on div "Undo" at bounding box center [291, 591] width 46 height 18
click at [284, 492] on div "Undo" at bounding box center [291, 591] width 46 height 18
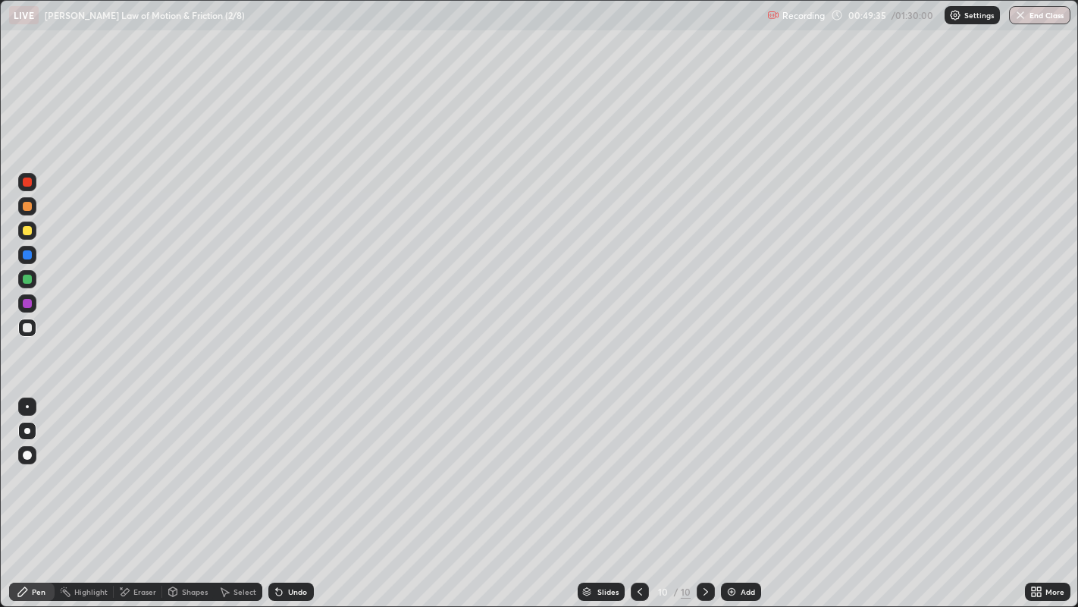
click at [29, 278] on div at bounding box center [27, 279] width 9 height 9
click at [34, 328] on div at bounding box center [27, 328] width 18 height 18
click at [27, 303] on div at bounding box center [27, 303] width 9 height 9
click at [136, 492] on div "Eraser" at bounding box center [144, 592] width 23 height 8
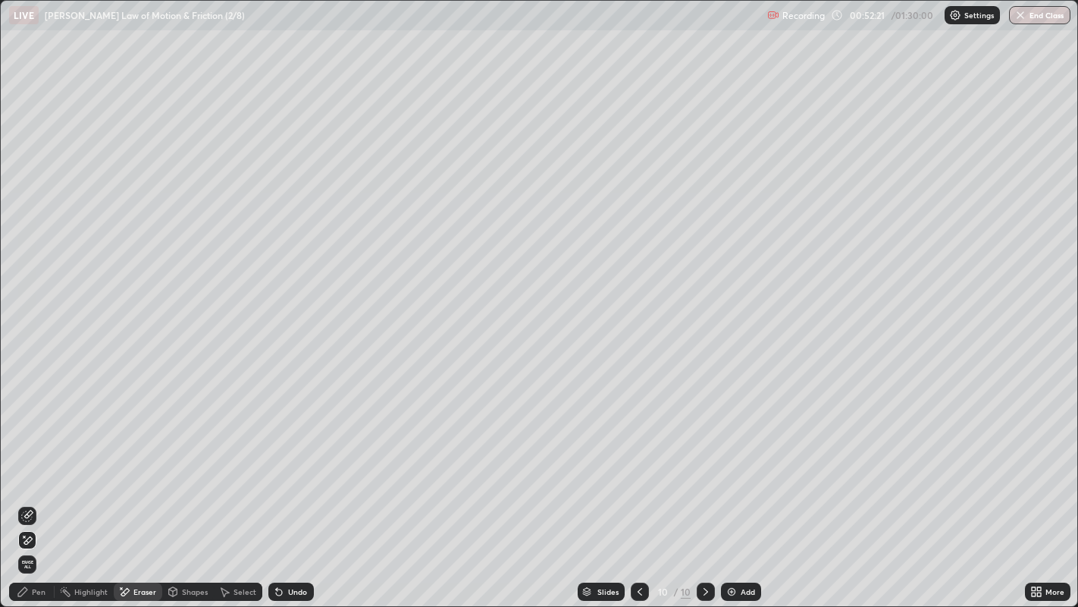
click at [30, 492] on icon at bounding box center [27, 516] width 12 height 12
click at [732, 492] on img at bounding box center [732, 591] width 12 height 12
click at [183, 492] on div "Shapes" at bounding box center [188, 591] width 52 height 18
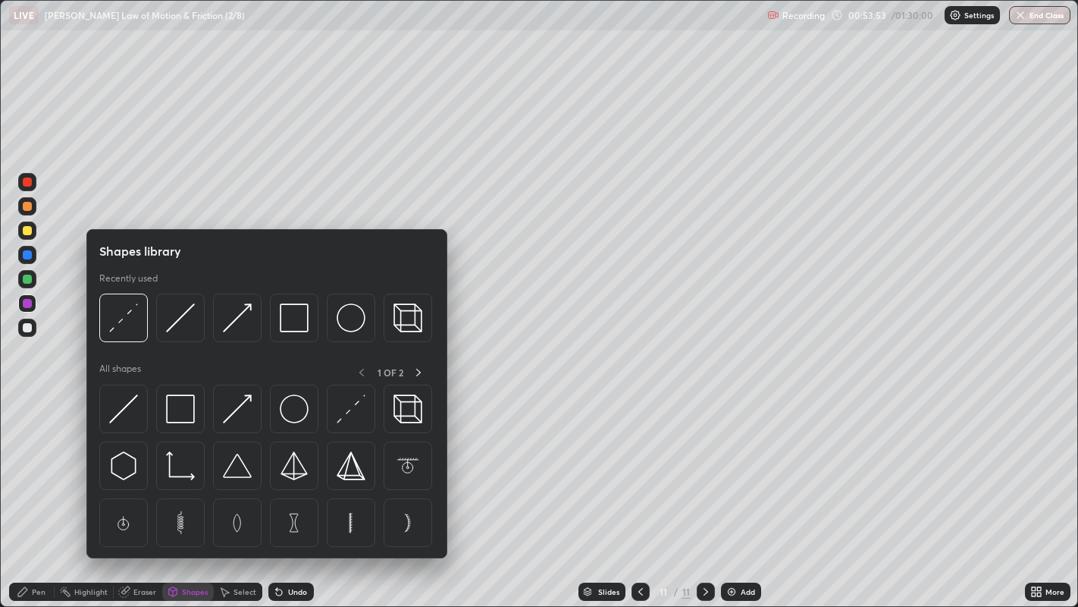
click at [124, 407] on img at bounding box center [123, 408] width 29 height 29
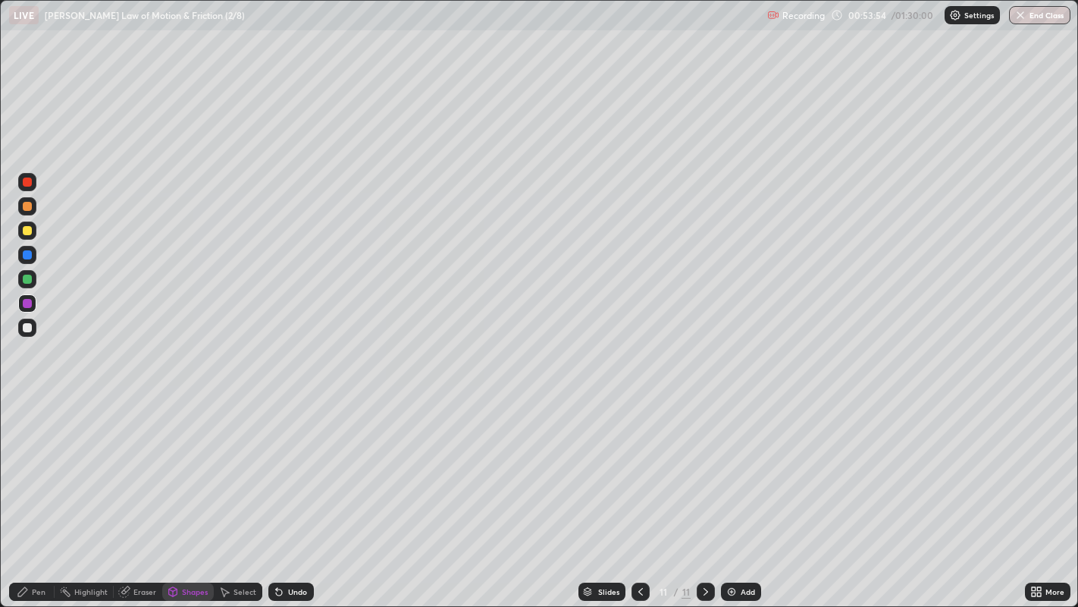
click at [24, 229] on div at bounding box center [27, 230] width 9 height 9
click at [38, 492] on div "Pen" at bounding box center [39, 592] width 14 height 8
click at [28, 331] on div at bounding box center [27, 327] width 9 height 9
click at [288, 492] on div "Undo" at bounding box center [297, 592] width 19 height 8
click at [287, 492] on div "Undo" at bounding box center [291, 591] width 46 height 18
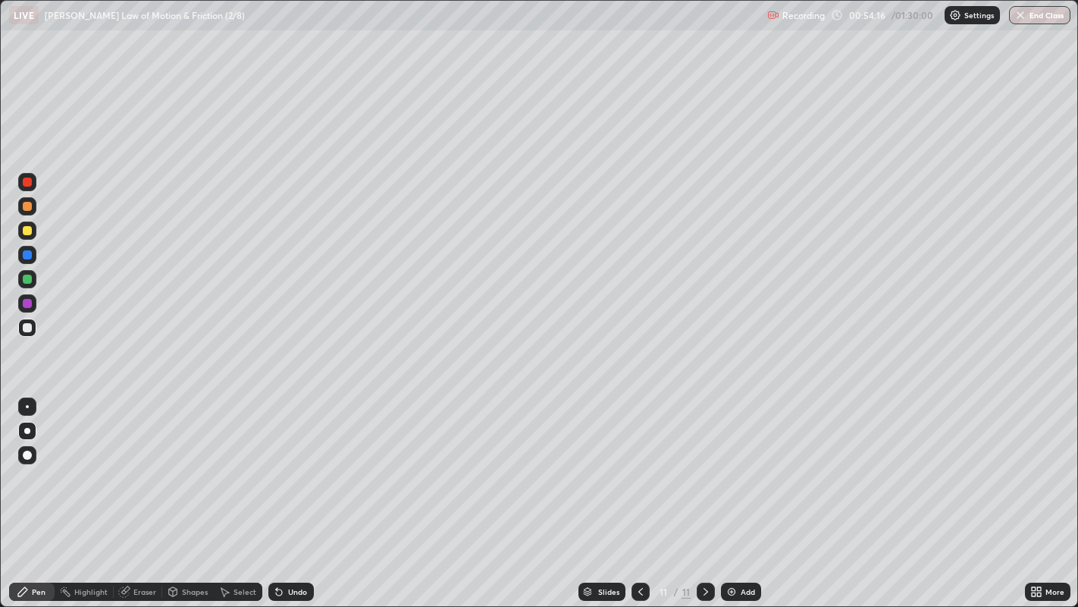
click at [291, 492] on div "Undo" at bounding box center [291, 591] width 46 height 18
click at [295, 492] on div "Undo" at bounding box center [291, 591] width 46 height 18
click at [134, 492] on div "Eraser" at bounding box center [138, 591] width 49 height 18
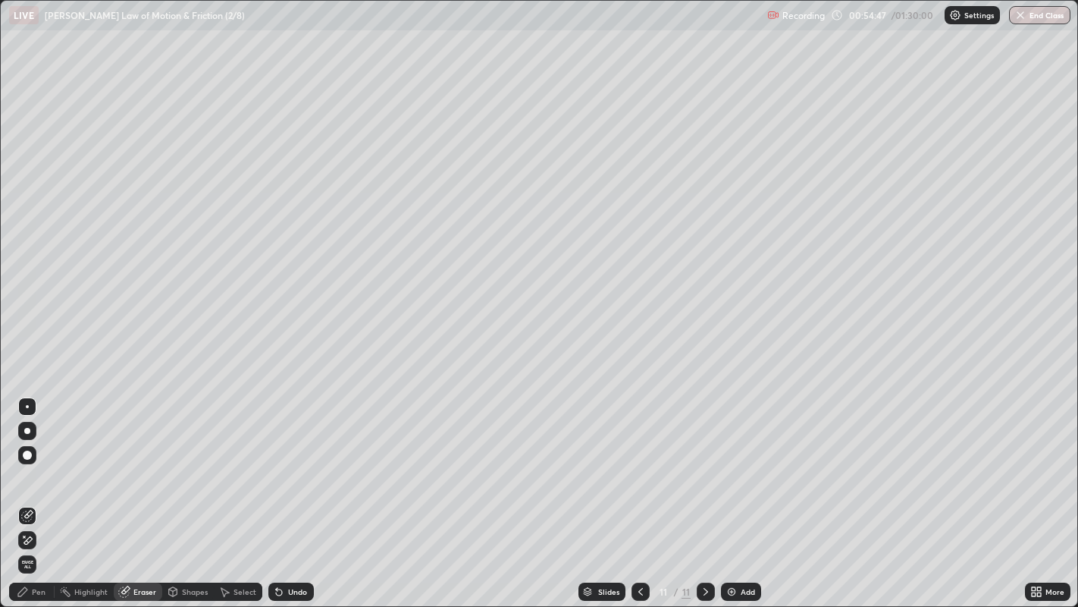
click at [32, 492] on icon at bounding box center [27, 540] width 12 height 13
click at [33, 492] on div "Pen" at bounding box center [39, 592] width 14 height 8
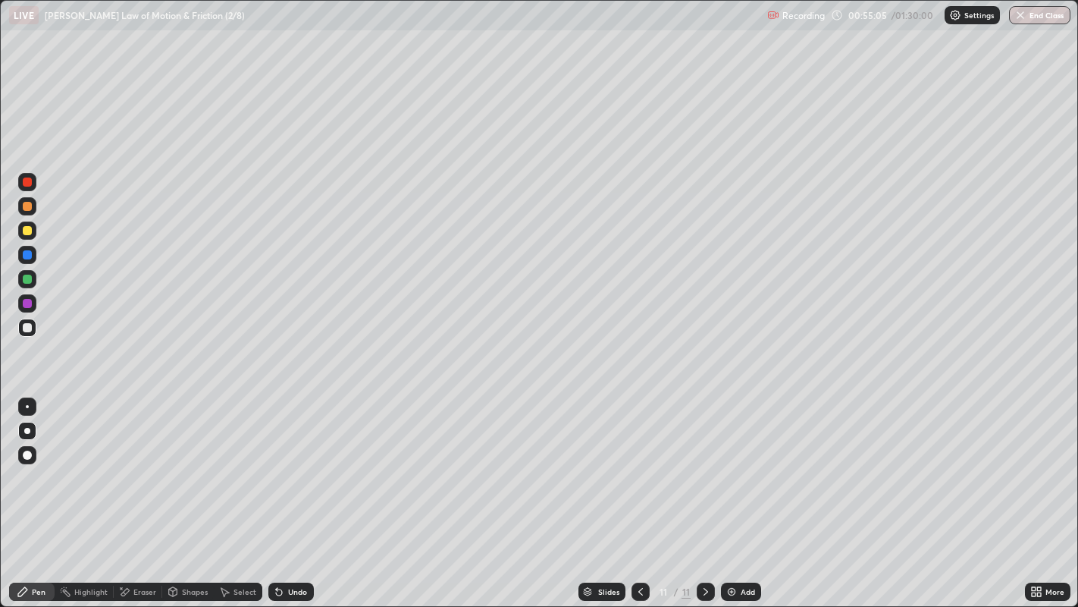
click at [290, 492] on div "Undo" at bounding box center [291, 591] width 46 height 18
click at [29, 234] on div at bounding box center [27, 230] width 9 height 9
click at [27, 328] on div at bounding box center [27, 327] width 9 height 9
click at [30, 231] on div at bounding box center [27, 230] width 9 height 9
click at [285, 492] on div "Undo" at bounding box center [291, 591] width 46 height 18
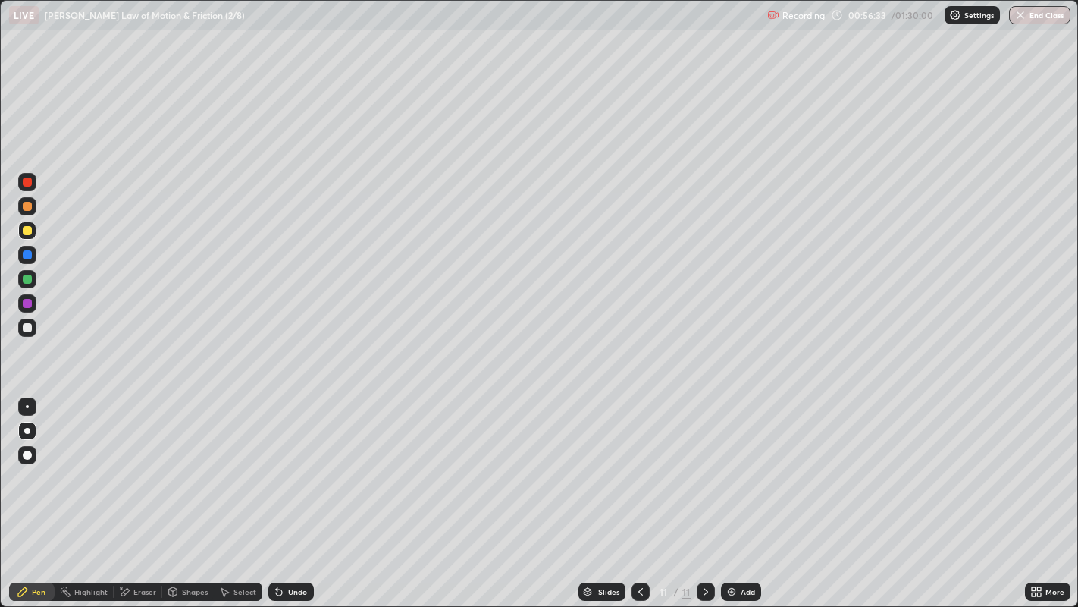
click at [278, 492] on icon at bounding box center [279, 592] width 6 height 6
click at [36, 328] on div at bounding box center [27, 328] width 18 height 18
click at [134, 492] on div "Eraser" at bounding box center [144, 592] width 23 height 8
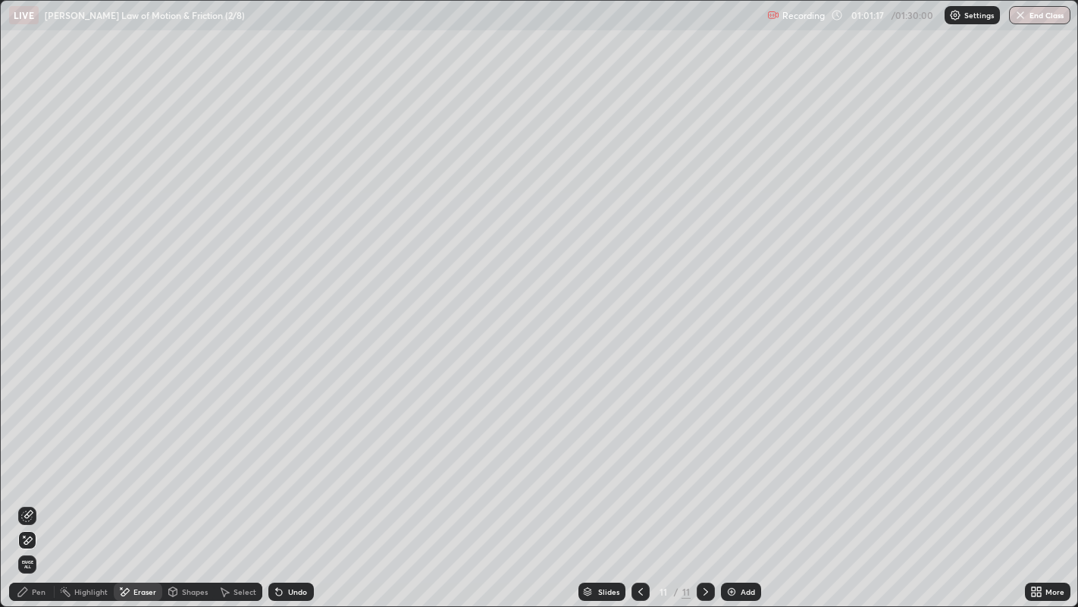
click at [231, 492] on div "Select" at bounding box center [238, 591] width 49 height 18
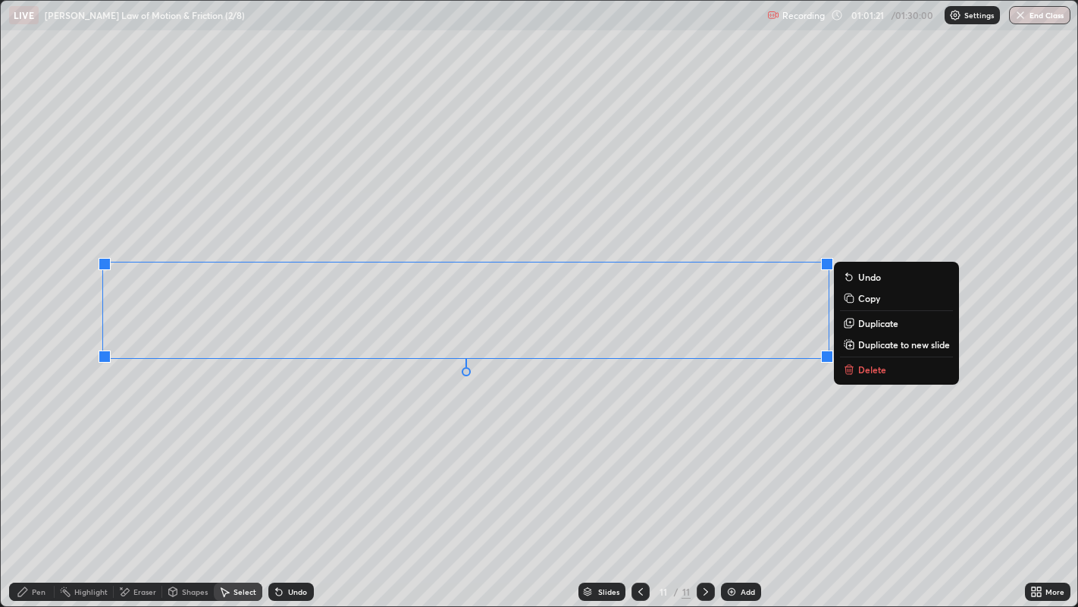
click at [887, 347] on p "Duplicate to new slide" at bounding box center [905, 344] width 92 height 12
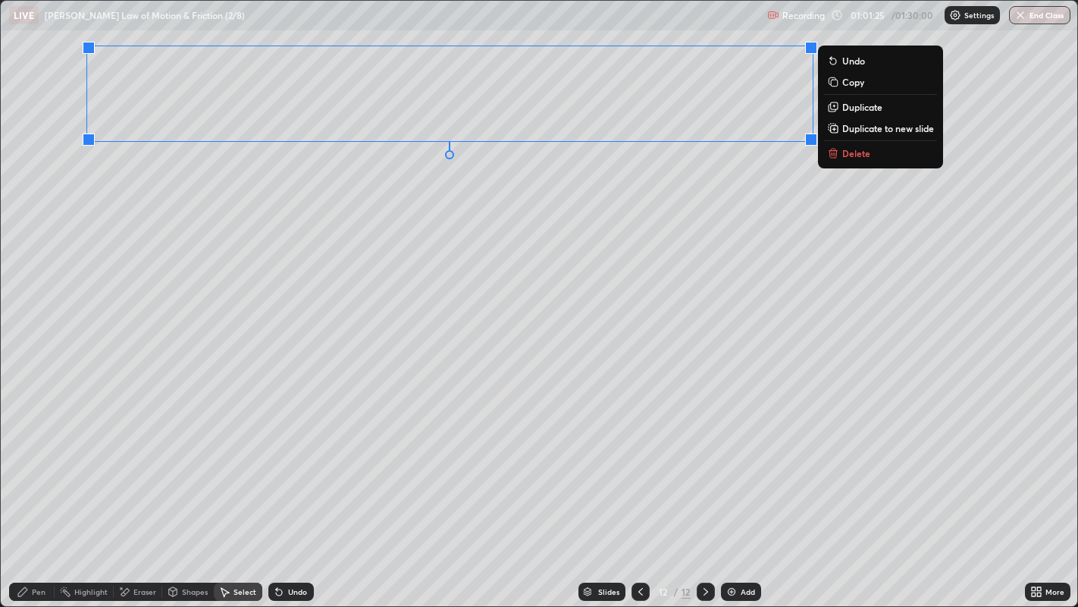
click at [434, 297] on div "0 ° Undo Copy Duplicate Duplicate to new slide Delete" at bounding box center [540, 304] width 1078 height 606
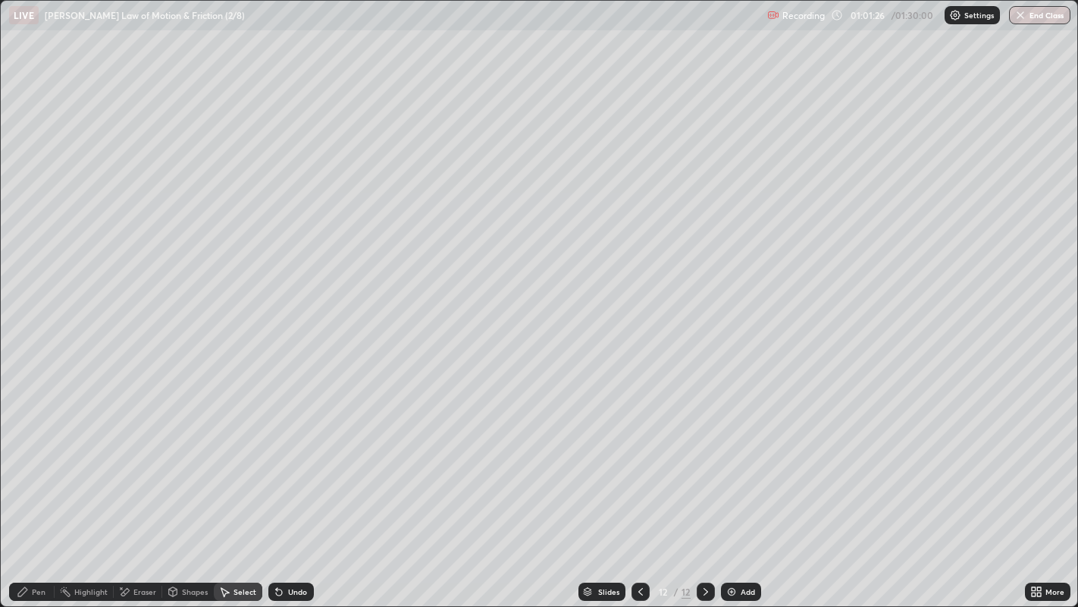
click at [34, 492] on div "Pen" at bounding box center [39, 592] width 14 height 8
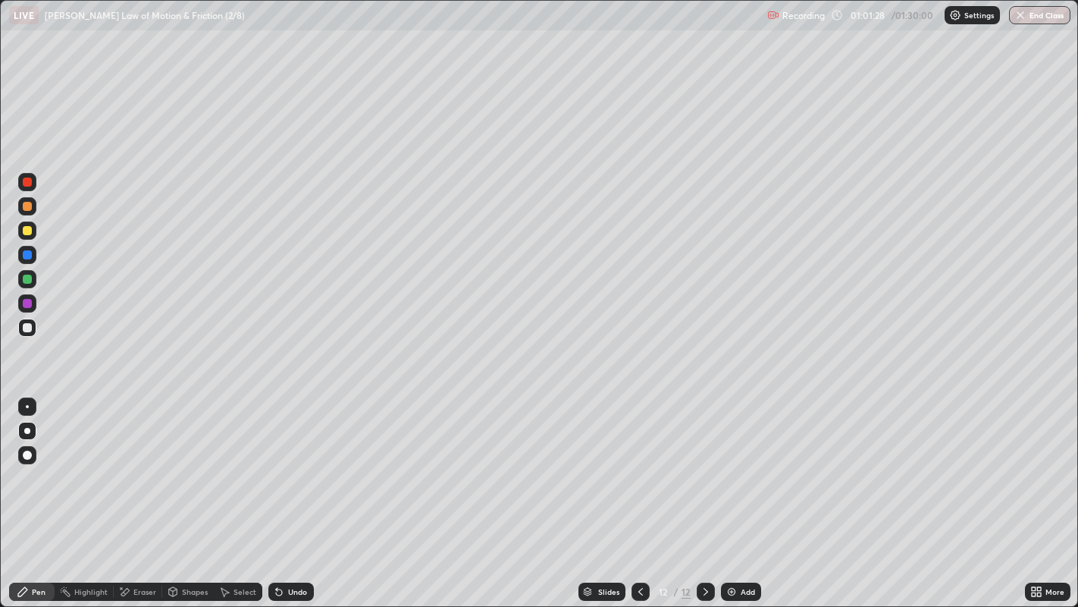
click at [186, 492] on div "Shapes" at bounding box center [188, 591] width 52 height 18
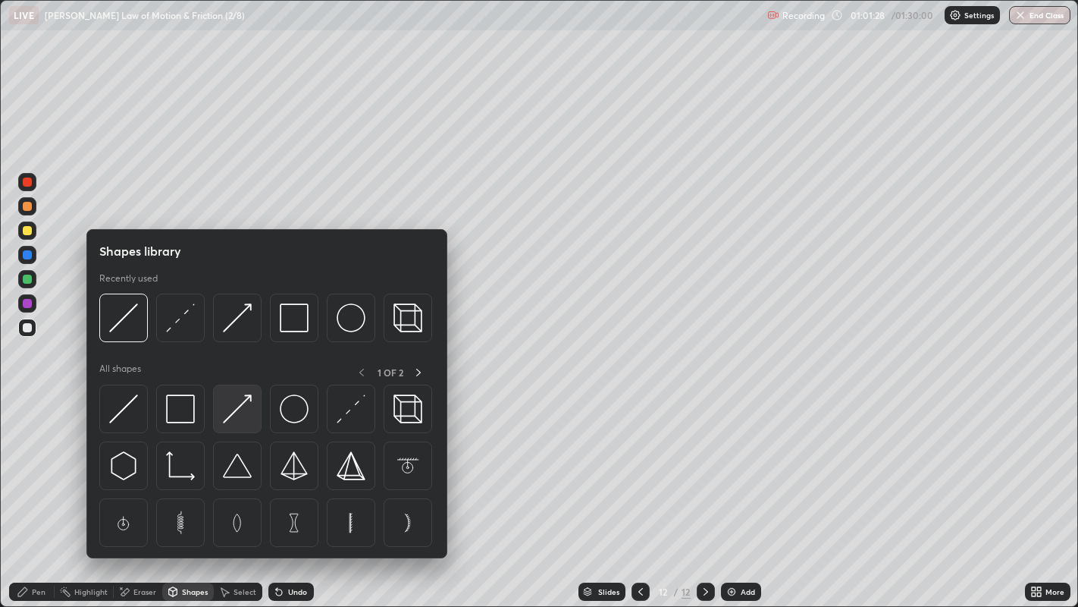
click at [237, 410] on img at bounding box center [237, 408] width 29 height 29
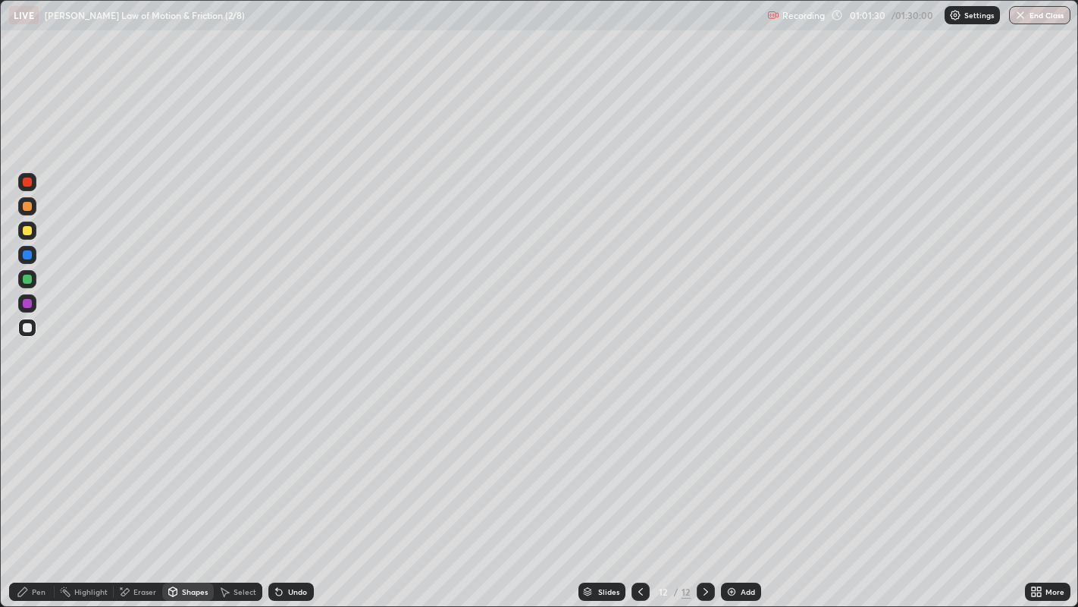
click at [30, 326] on div at bounding box center [27, 327] width 9 height 9
click at [0, 271] on div "Setting up your live class" at bounding box center [539, 303] width 1078 height 607
click at [39, 492] on div "Pen" at bounding box center [39, 592] width 14 height 8
click at [29, 281] on div at bounding box center [27, 279] width 9 height 9
click at [28, 330] on div at bounding box center [27, 327] width 9 height 9
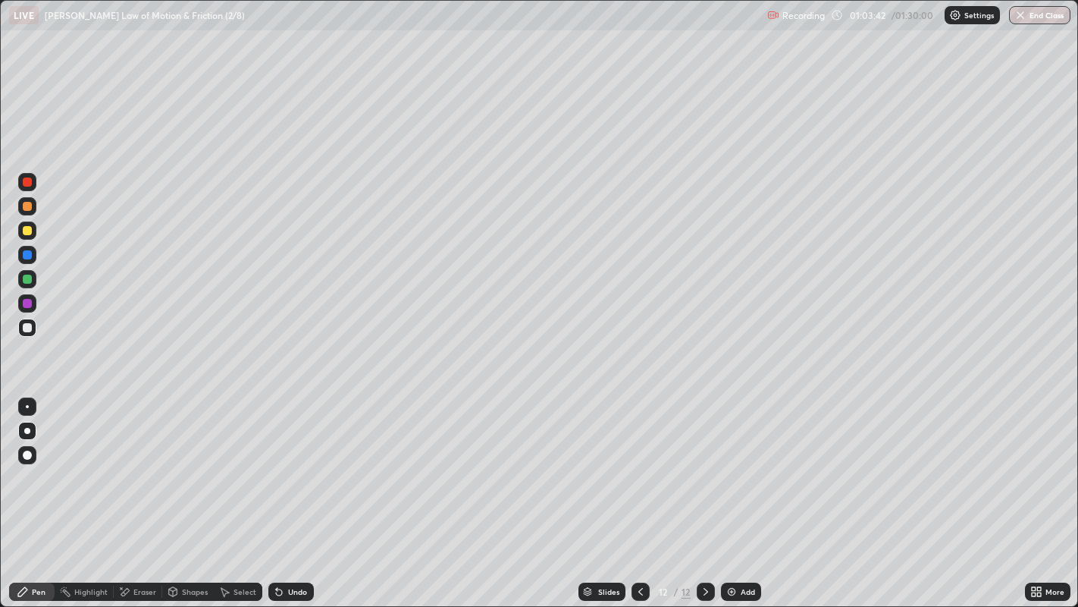
click at [27, 279] on div at bounding box center [27, 279] width 9 height 9
click at [24, 326] on div at bounding box center [27, 327] width 9 height 9
click at [27, 278] on div at bounding box center [27, 279] width 9 height 9
click at [28, 327] on div at bounding box center [27, 327] width 9 height 9
click at [28, 303] on div at bounding box center [27, 303] width 9 height 9
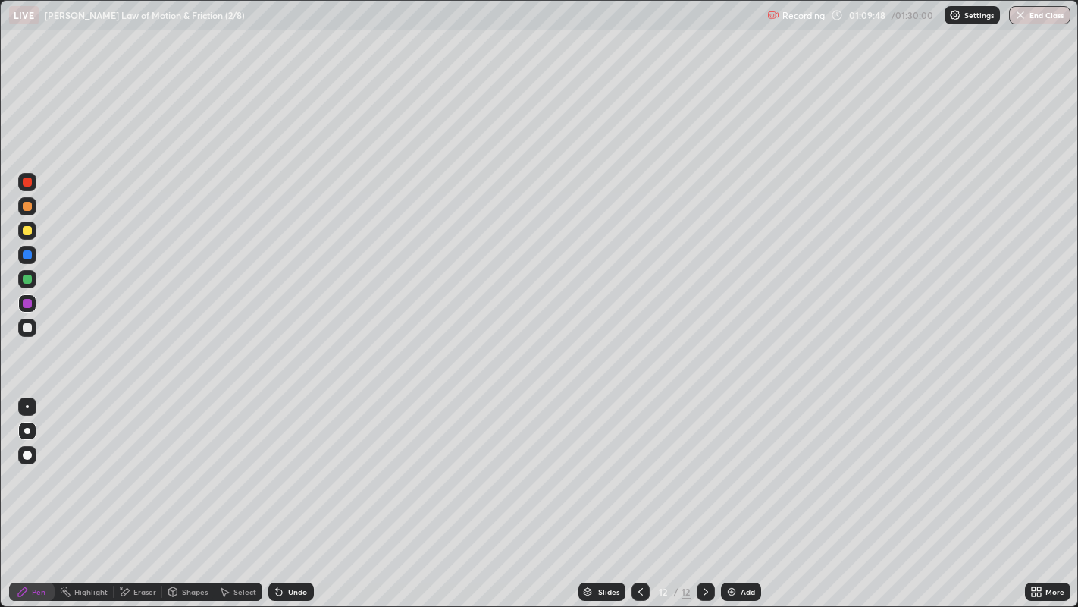
click at [304, 492] on div "Undo" at bounding box center [288, 591] width 52 height 30
click at [30, 327] on div at bounding box center [27, 327] width 9 height 9
click at [307, 492] on div "Undo" at bounding box center [291, 591] width 46 height 18
click at [729, 492] on img at bounding box center [732, 591] width 12 height 12
click at [25, 231] on div at bounding box center [27, 230] width 9 height 9
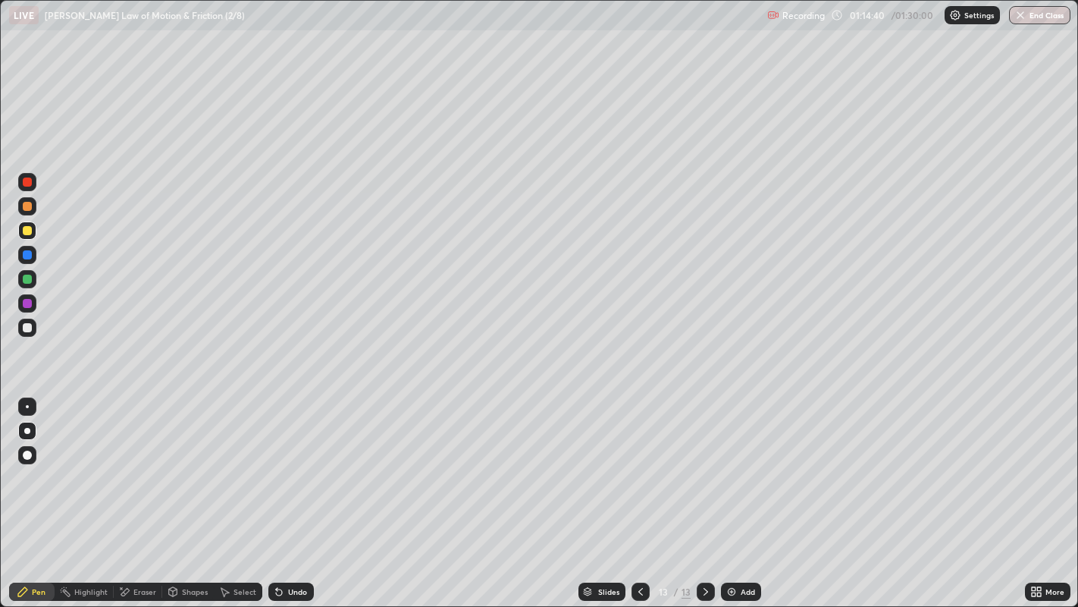
click at [191, 492] on div "Shapes" at bounding box center [195, 592] width 26 height 8
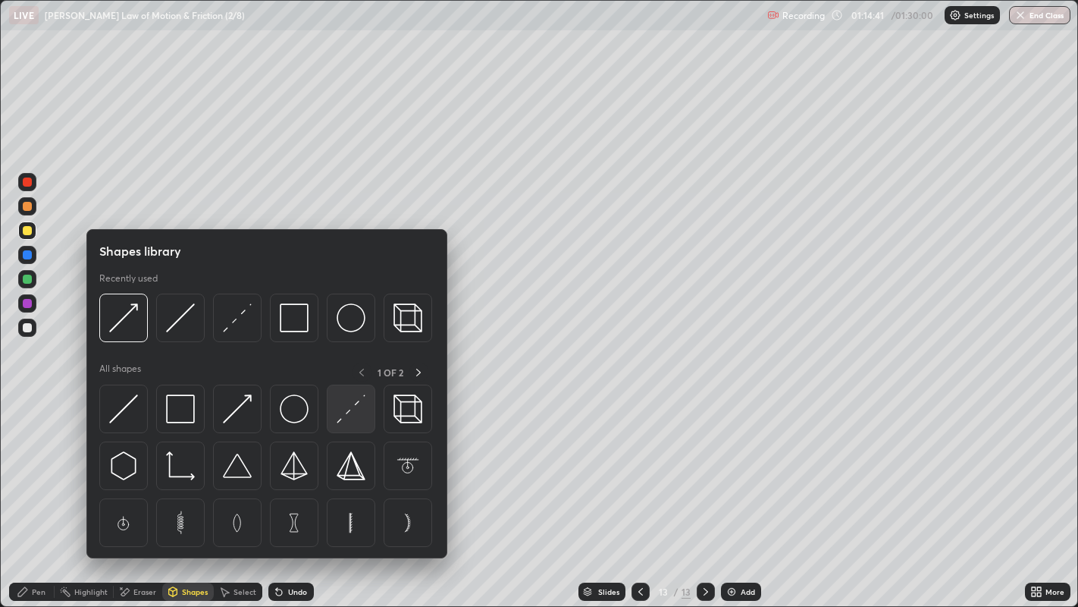
click at [352, 416] on img at bounding box center [351, 408] width 29 height 29
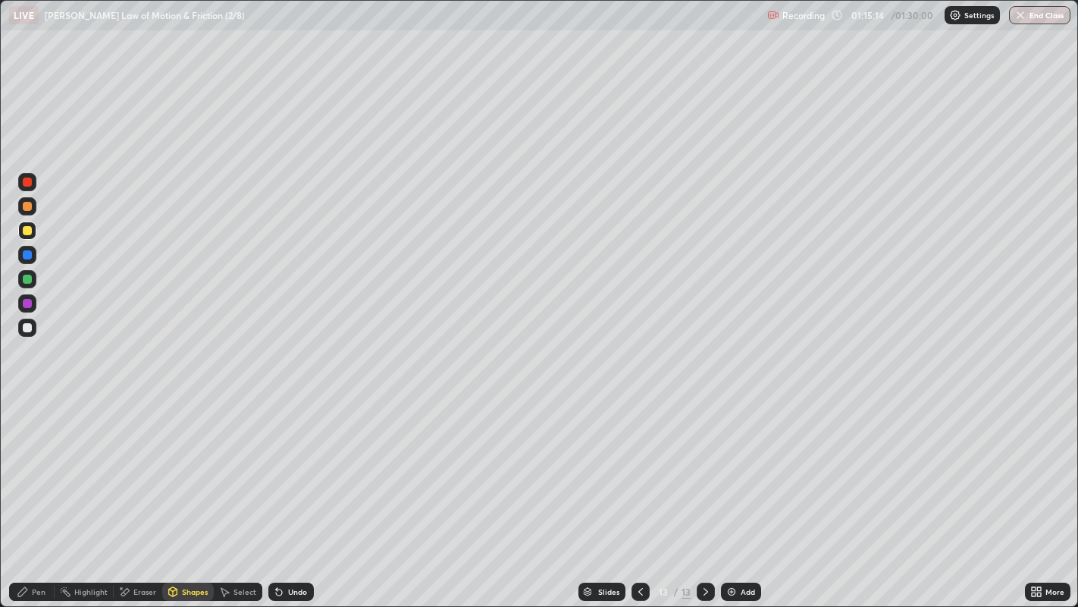
click at [190, 492] on div "Shapes" at bounding box center [195, 592] width 26 height 8
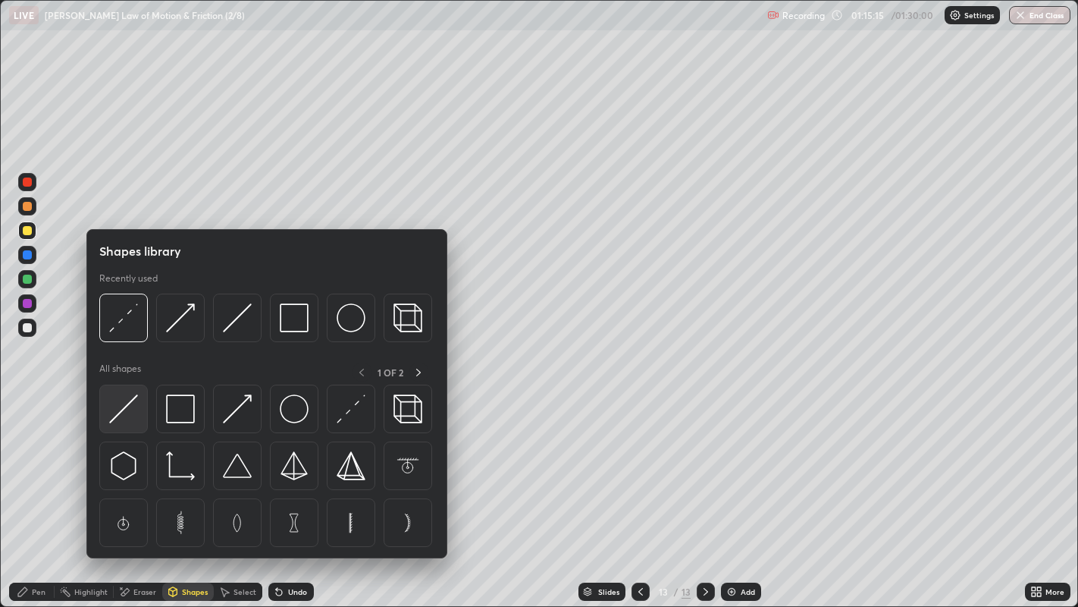
click at [130, 413] on img at bounding box center [123, 408] width 29 height 29
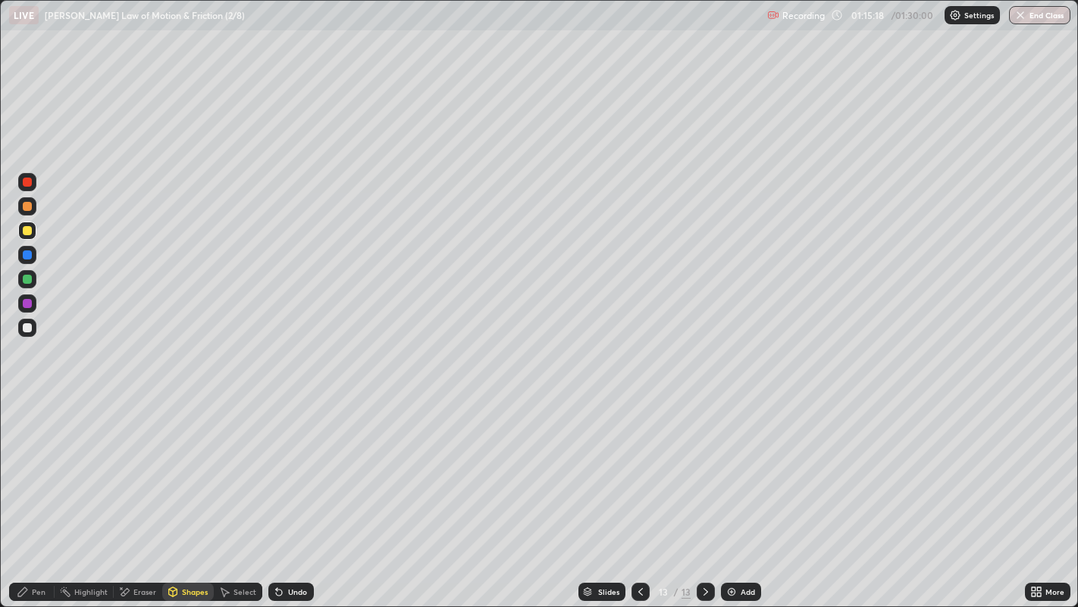
click at [36, 492] on div "Pen" at bounding box center [39, 592] width 14 height 8
click at [30, 323] on div at bounding box center [27, 327] width 9 height 9
click at [182, 492] on div "Shapes" at bounding box center [195, 592] width 26 height 8
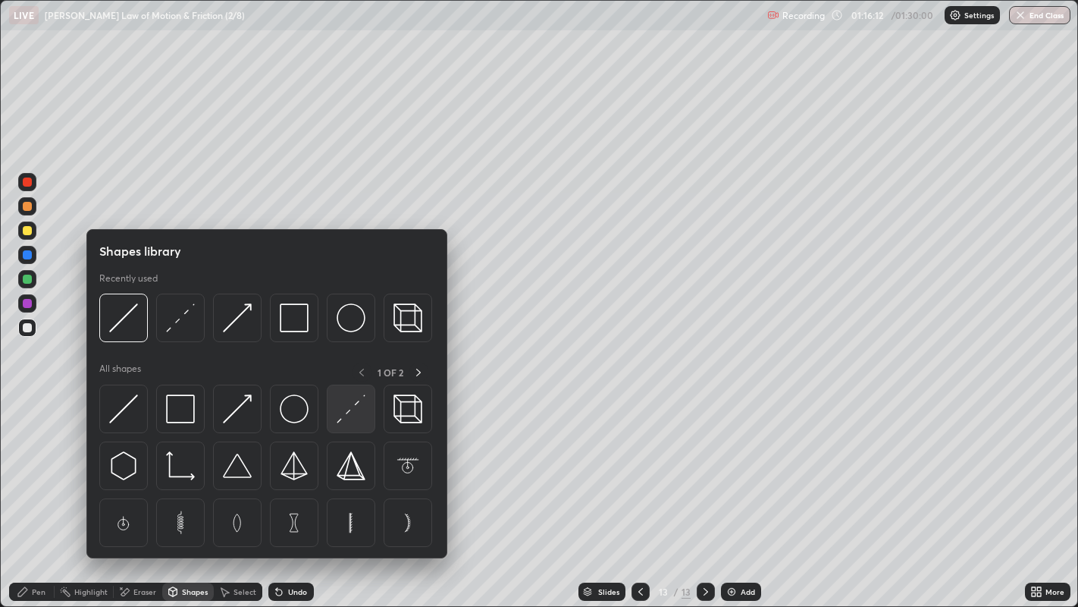
click at [350, 416] on img at bounding box center [351, 408] width 29 height 29
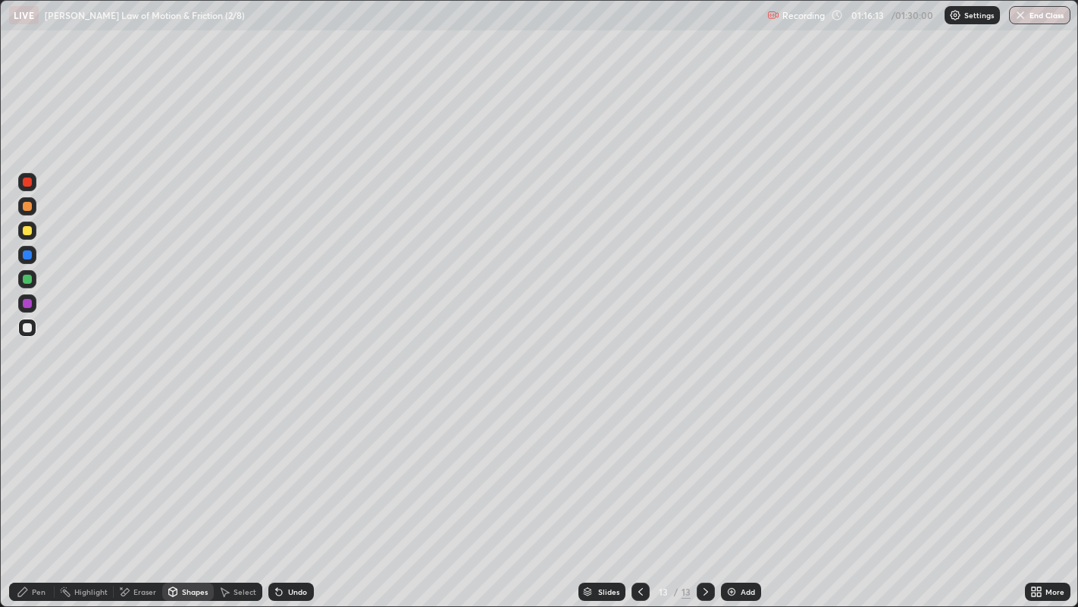
click at [25, 278] on div at bounding box center [27, 279] width 9 height 9
click at [33, 492] on div "Pen" at bounding box center [39, 592] width 14 height 8
click at [27, 328] on div at bounding box center [27, 327] width 9 height 9
click at [30, 304] on div at bounding box center [27, 303] width 9 height 9
click at [294, 492] on div "Undo" at bounding box center [297, 592] width 19 height 8
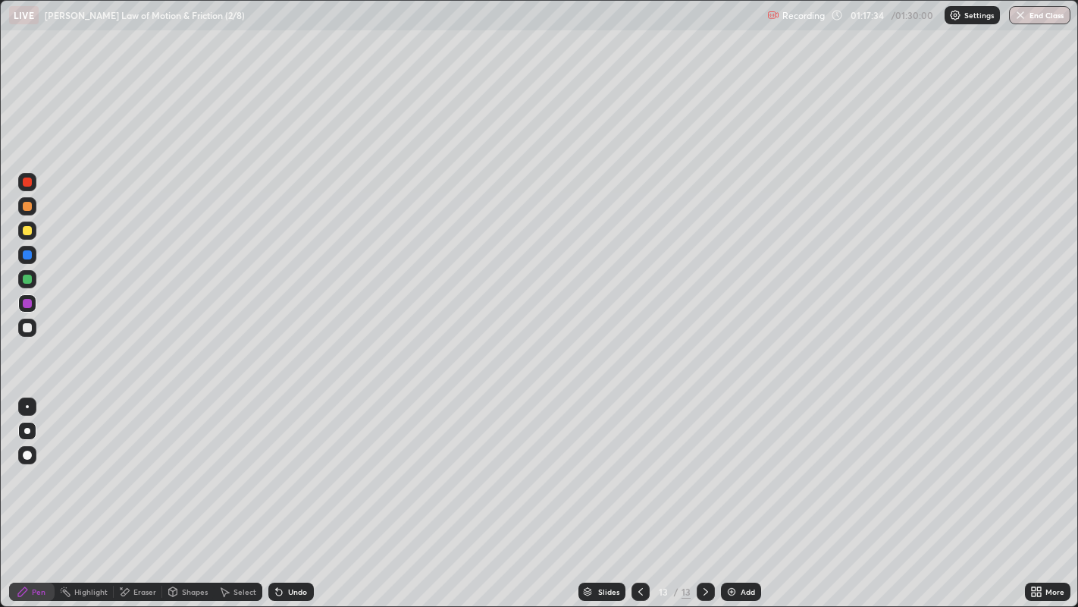
click at [288, 492] on div "Undo" at bounding box center [291, 591] width 46 height 18
click at [284, 492] on div "Undo" at bounding box center [291, 591] width 46 height 18
click at [276, 492] on icon at bounding box center [277, 589] width 2 height 2
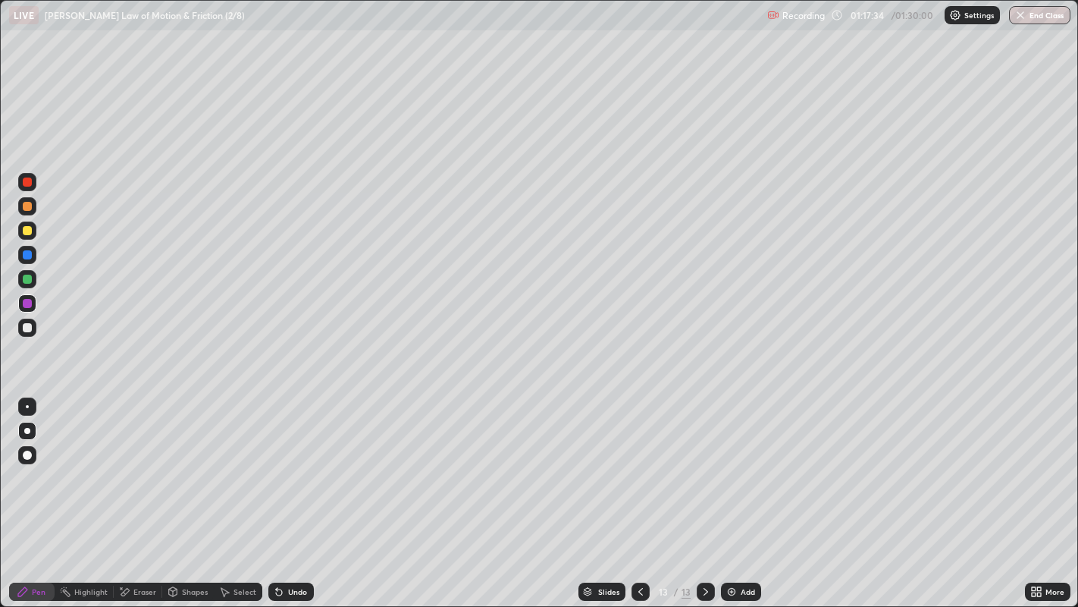
click at [276, 492] on icon at bounding box center [277, 589] width 2 height 2
click at [276, 492] on div "Undo" at bounding box center [291, 591] width 46 height 18
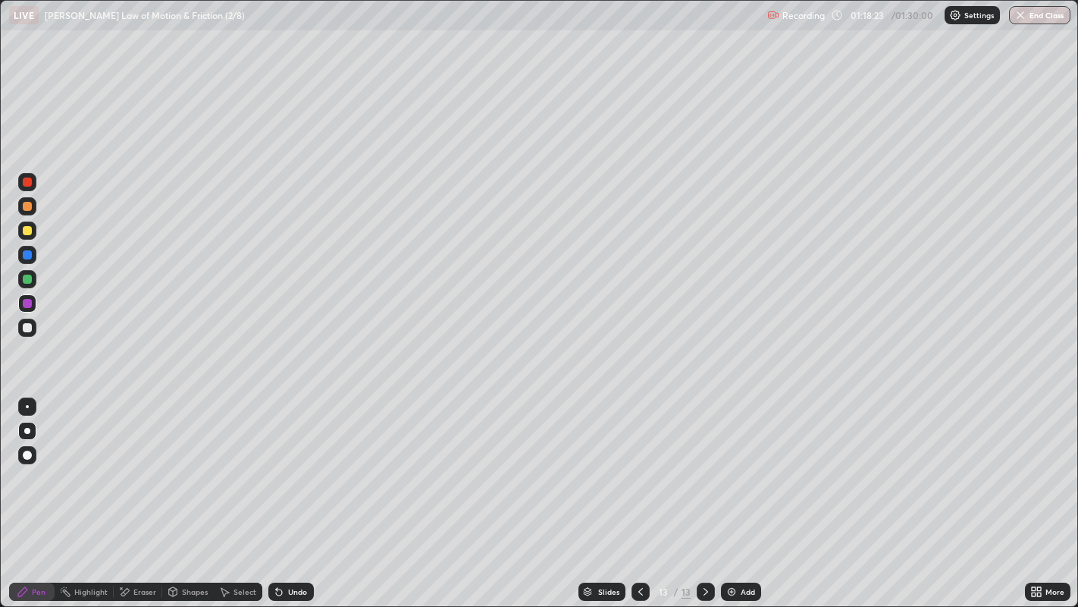
click at [30, 330] on div at bounding box center [27, 327] width 9 height 9
click at [28, 280] on div at bounding box center [27, 279] width 9 height 9
click at [739, 492] on div "Add" at bounding box center [741, 591] width 40 height 18
click at [30, 231] on div at bounding box center [27, 230] width 9 height 9
click at [27, 326] on div at bounding box center [27, 327] width 9 height 9
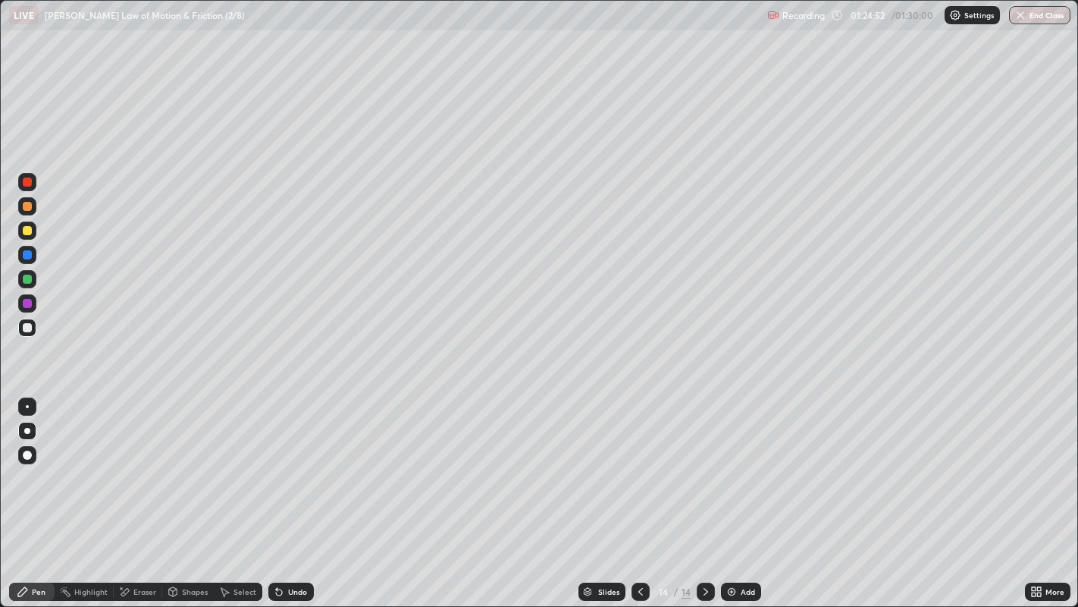
click at [29, 258] on div at bounding box center [27, 254] width 9 height 9
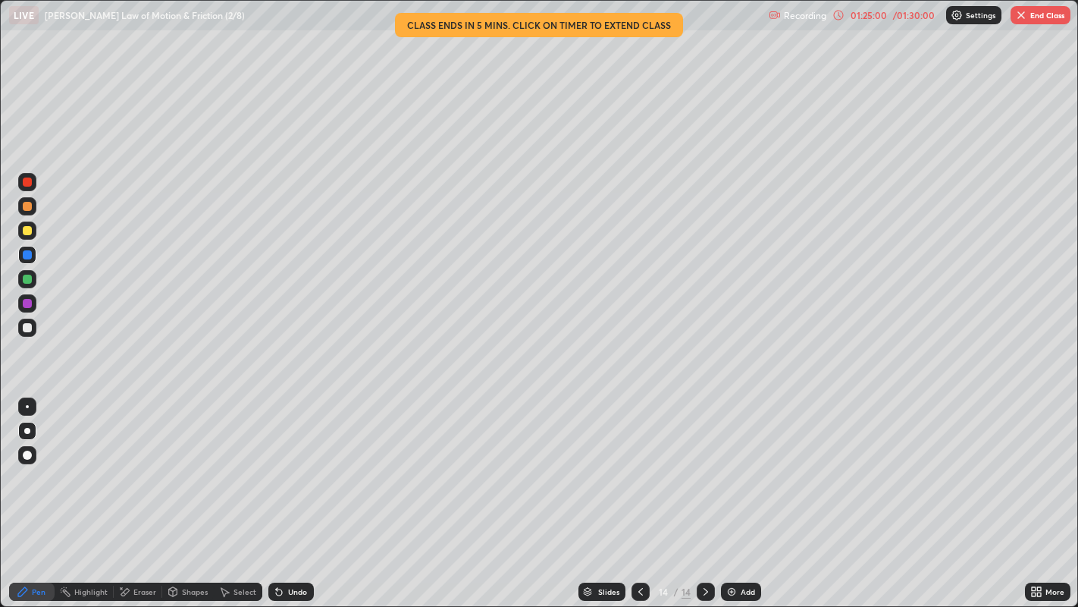
click at [28, 278] on div at bounding box center [27, 279] width 9 height 9
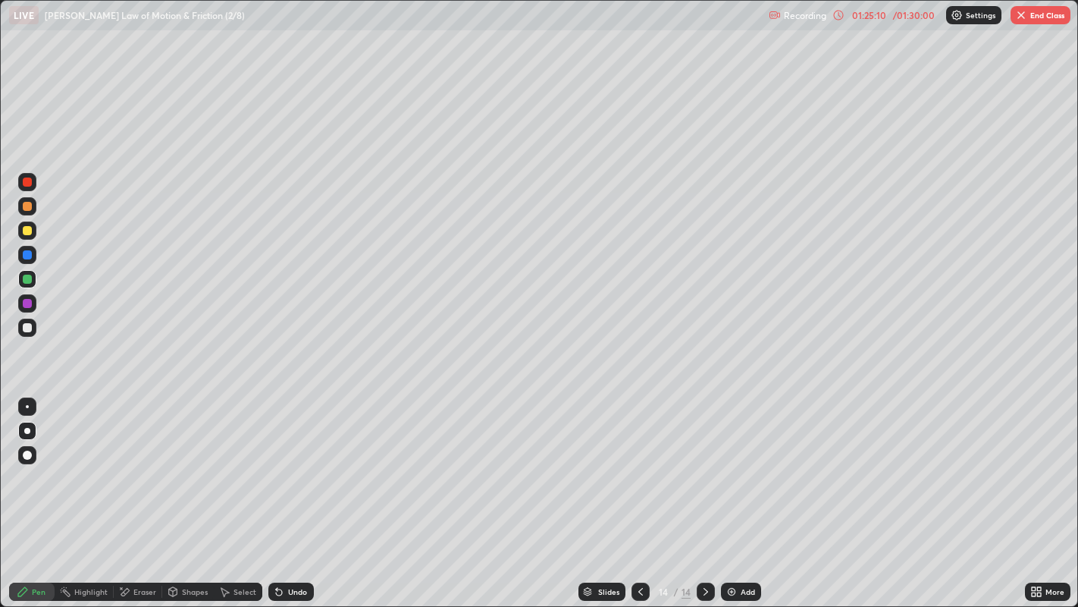
click at [29, 325] on div at bounding box center [27, 327] width 9 height 9
click at [284, 492] on div "Undo" at bounding box center [291, 591] width 46 height 18
click at [286, 492] on div "Undo" at bounding box center [291, 591] width 46 height 18
click at [285, 492] on div "Undo" at bounding box center [291, 591] width 46 height 18
click at [287, 492] on div "Undo" at bounding box center [291, 591] width 46 height 18
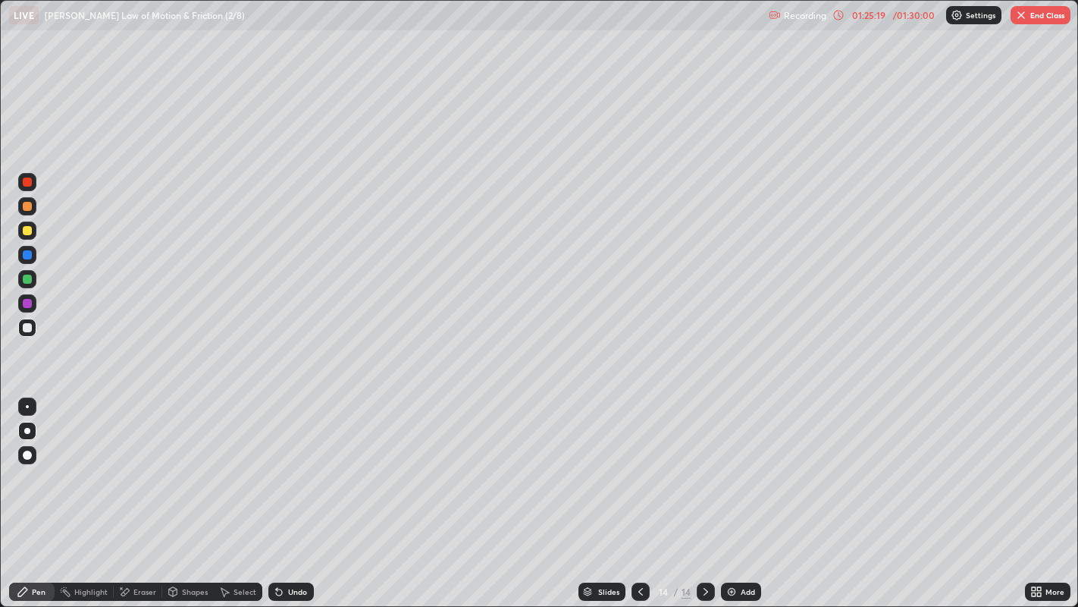
click at [297, 492] on div "Undo" at bounding box center [297, 592] width 19 height 8
click at [29, 256] on div at bounding box center [27, 254] width 9 height 9
click at [862, 16] on div "01:26:04" at bounding box center [869, 15] width 42 height 9
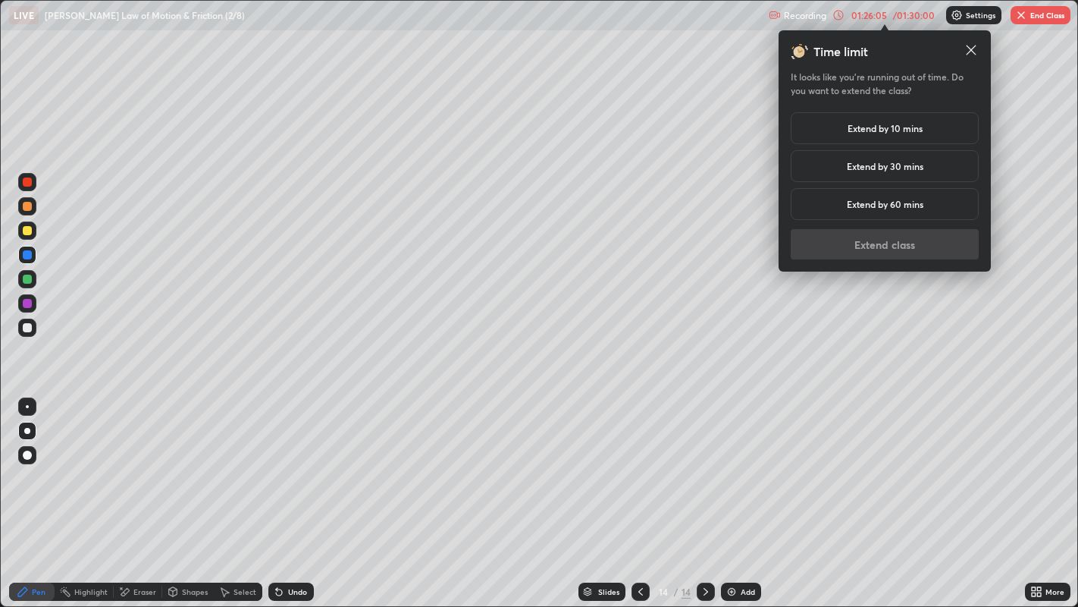
click at [889, 177] on div "Extend by 30 mins" at bounding box center [885, 166] width 188 height 32
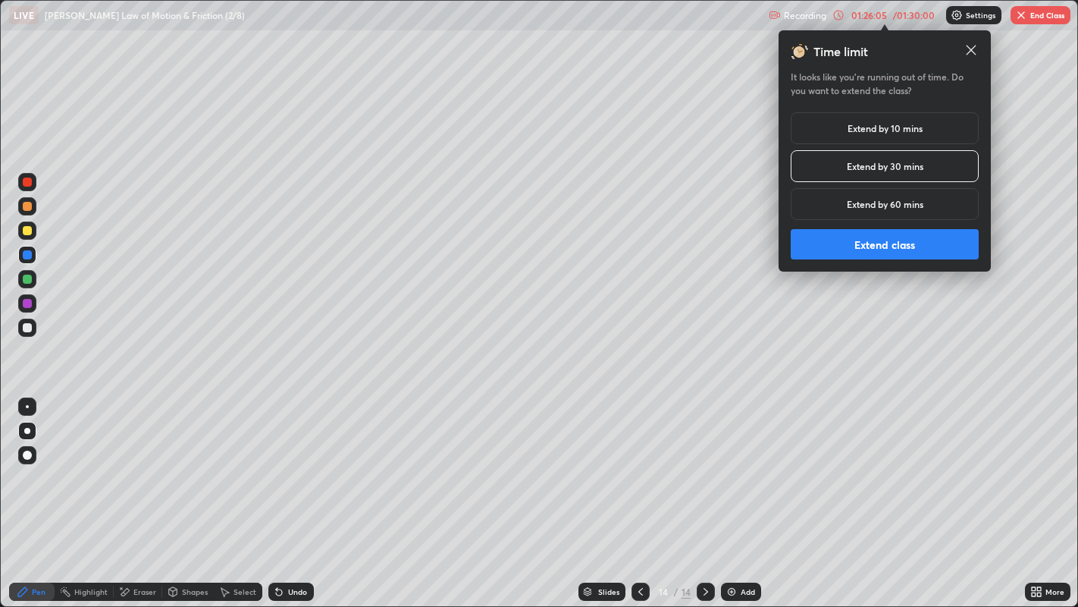
click at [878, 243] on button "Extend class" at bounding box center [885, 244] width 188 height 30
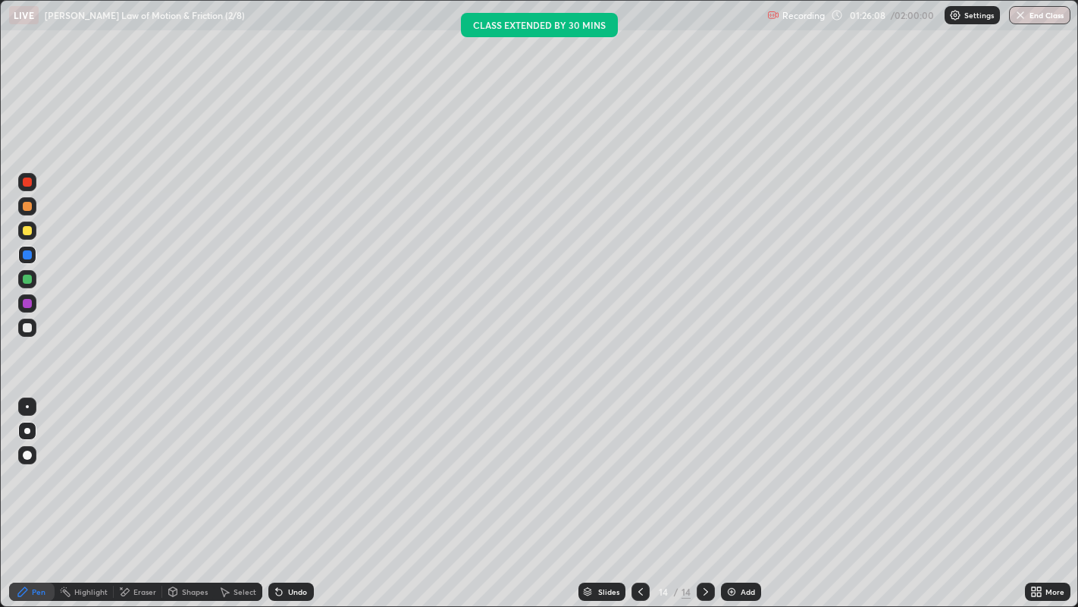
click at [26, 328] on div at bounding box center [27, 327] width 9 height 9
click at [1036, 17] on button "End Class" at bounding box center [1039, 15] width 61 height 18
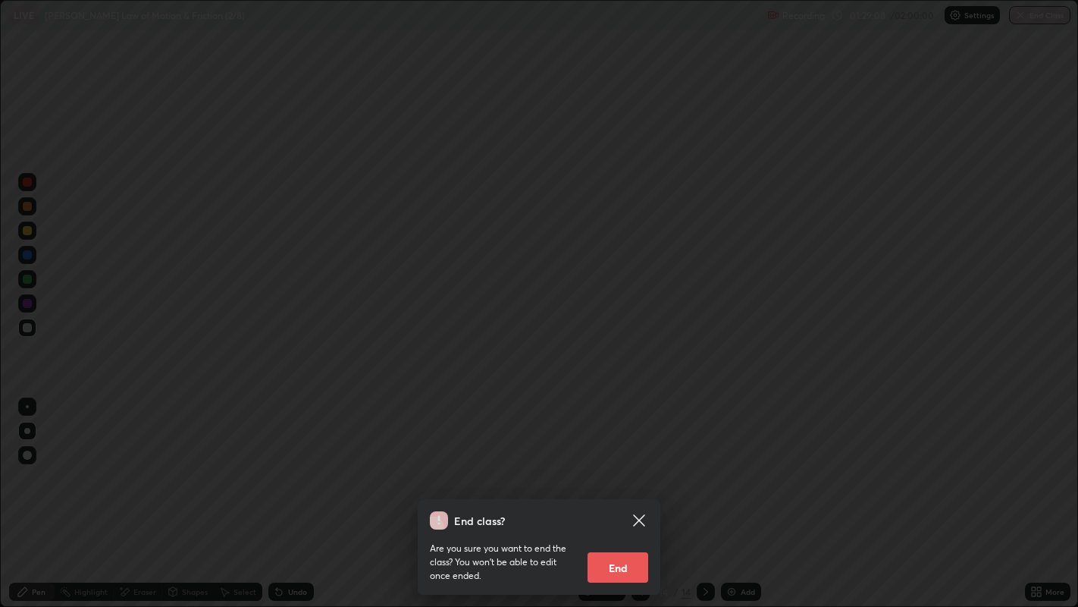
click at [626, 492] on button "End" at bounding box center [618, 567] width 61 height 30
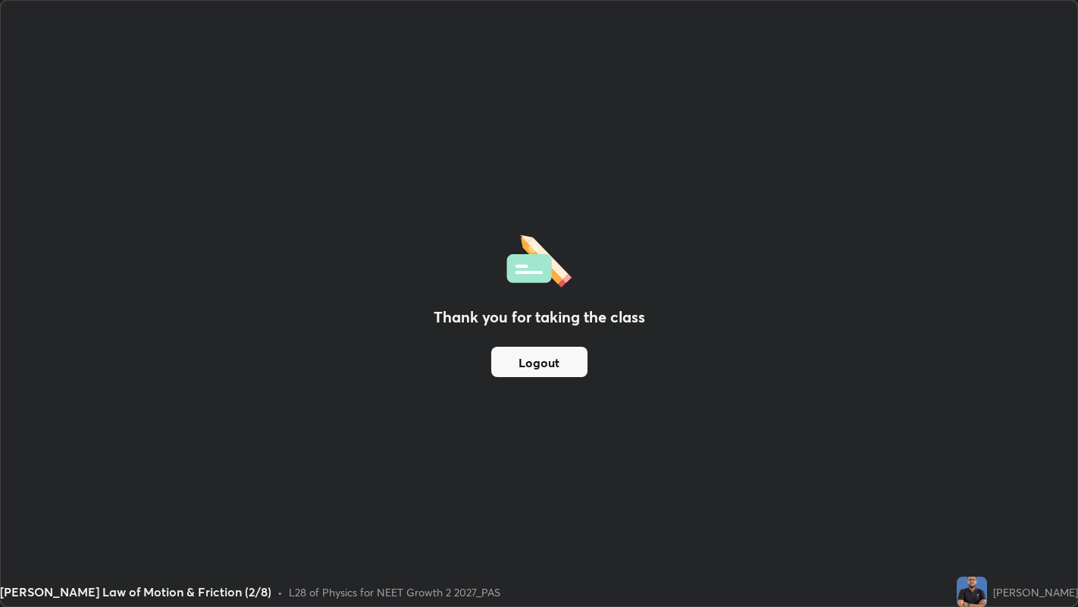
click at [556, 371] on button "Logout" at bounding box center [539, 362] width 96 height 30
